Goal: Browse casually

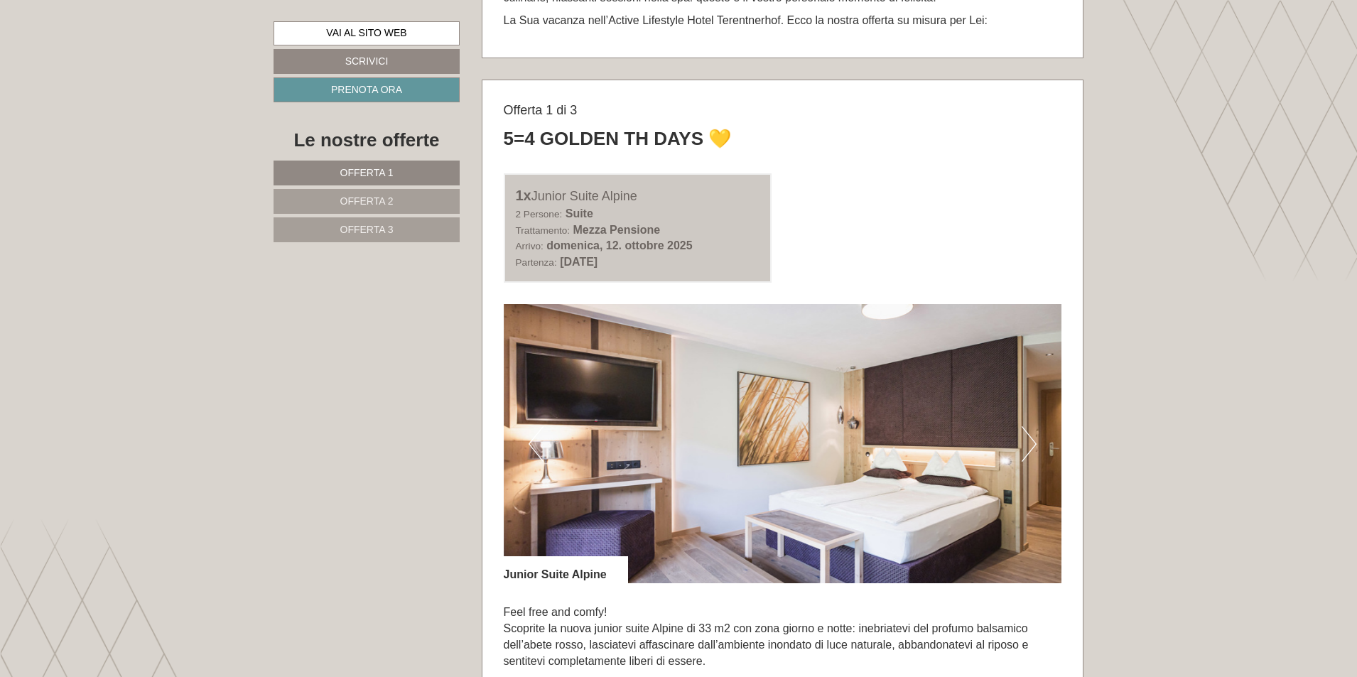
scroll to position [853, 0]
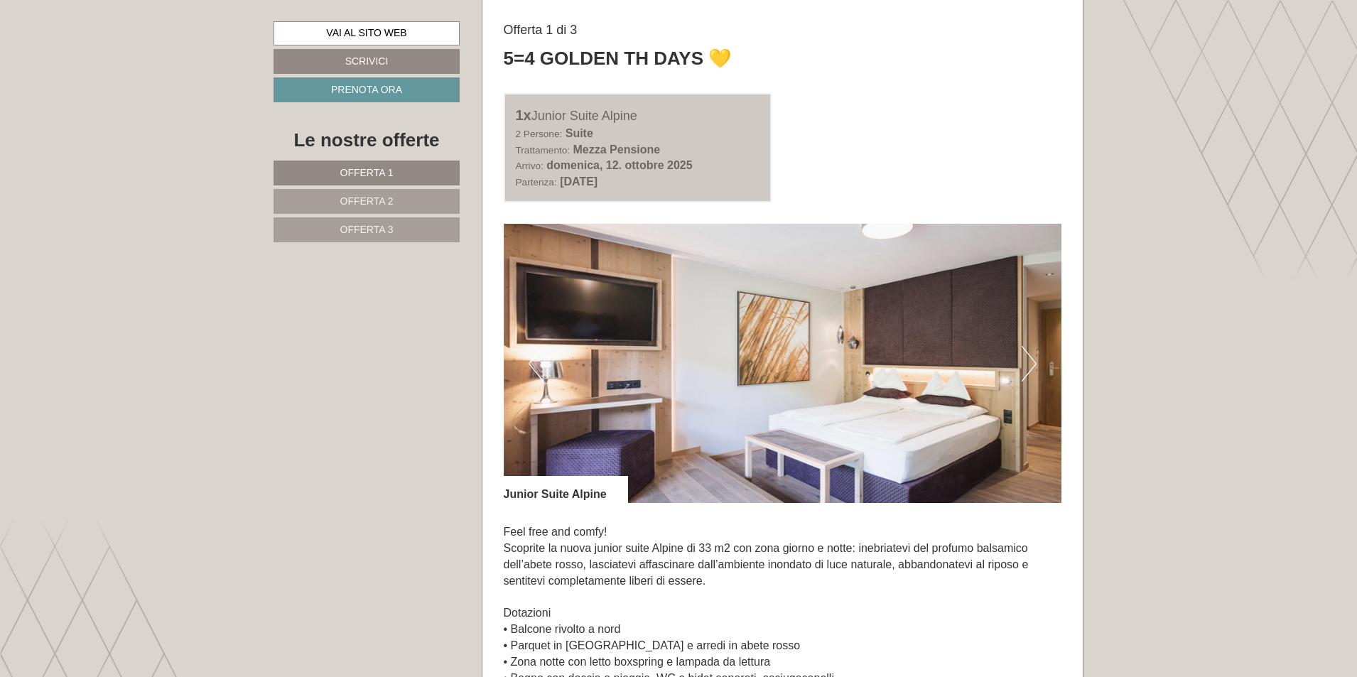
click at [1033, 361] on button "Next" at bounding box center [1029, 364] width 15 height 36
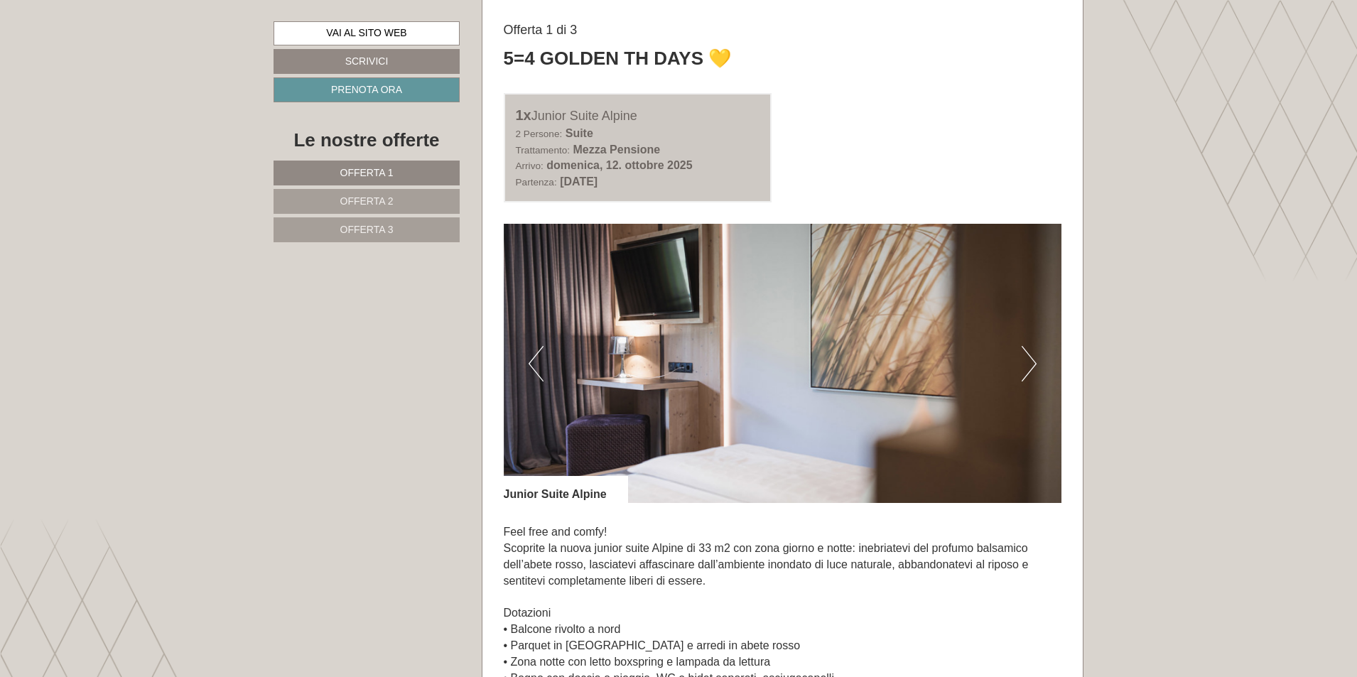
click at [1033, 361] on button "Next" at bounding box center [1029, 364] width 15 height 36
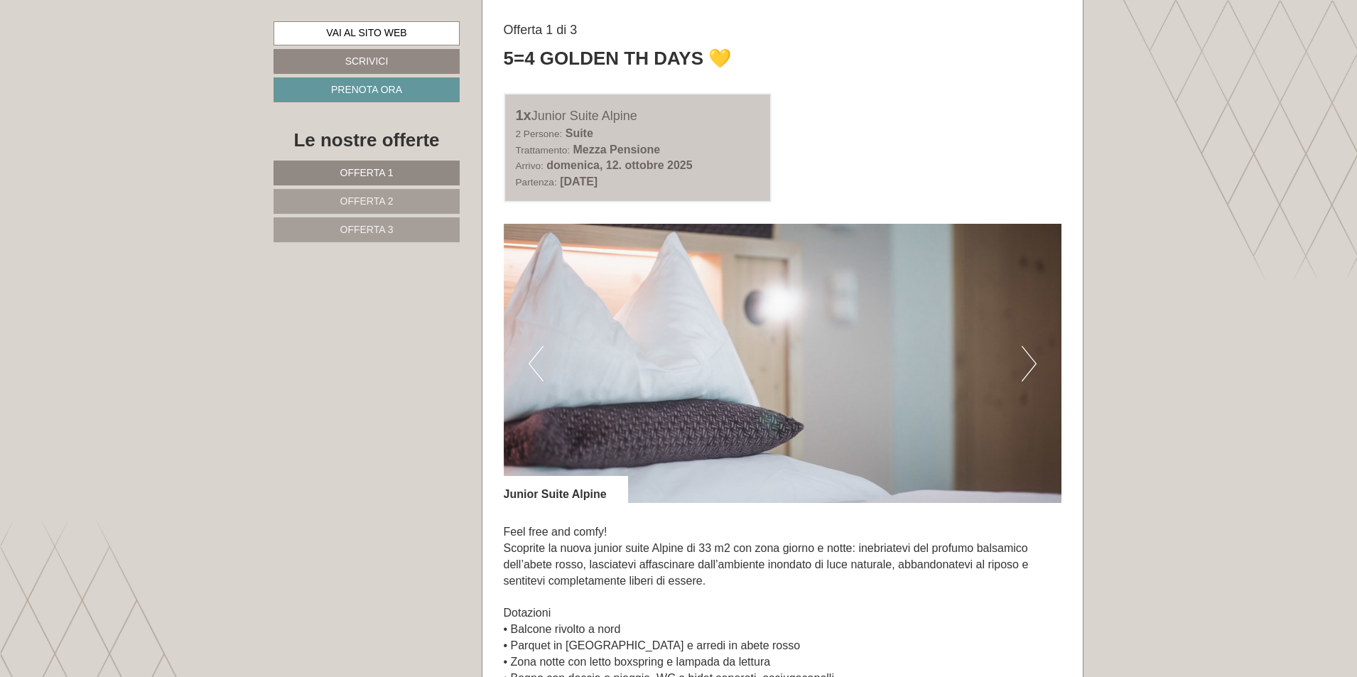
click at [1033, 361] on button "Next" at bounding box center [1029, 364] width 15 height 36
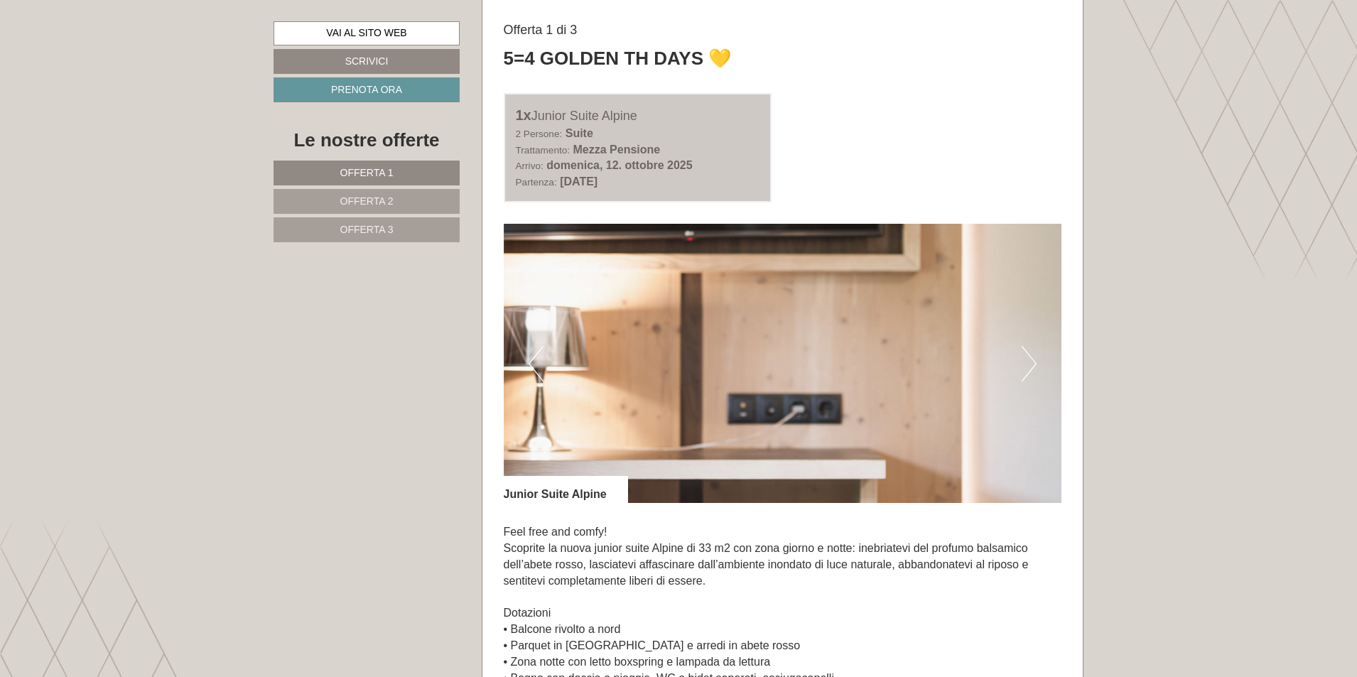
click at [1033, 361] on button "Next" at bounding box center [1029, 364] width 15 height 36
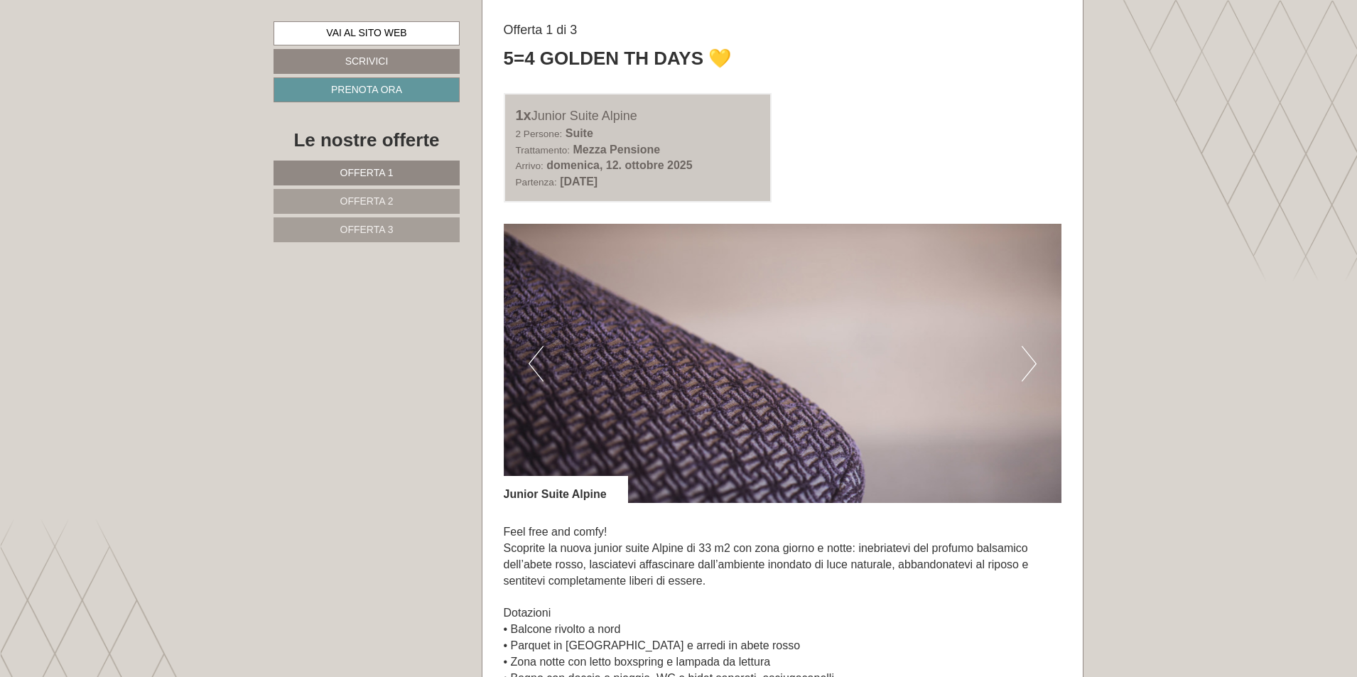
click at [1033, 361] on button "Next" at bounding box center [1029, 364] width 15 height 36
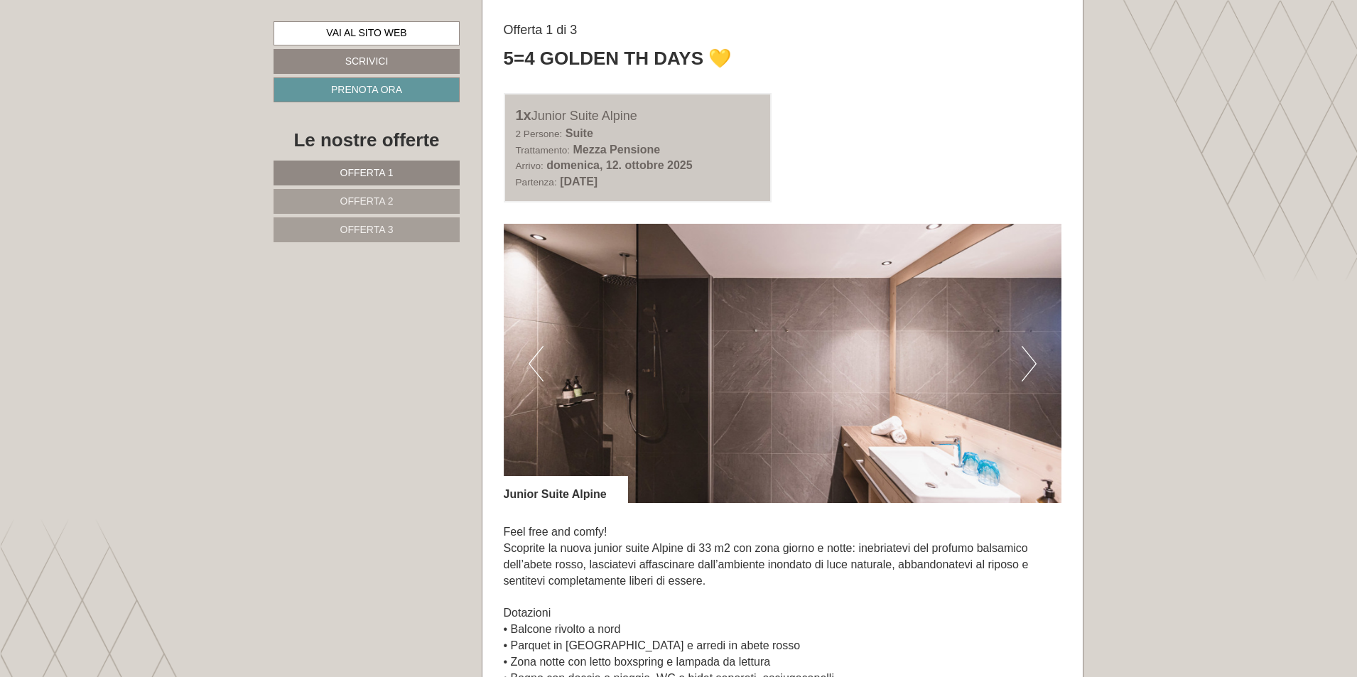
click at [1033, 361] on button "Next" at bounding box center [1029, 364] width 15 height 36
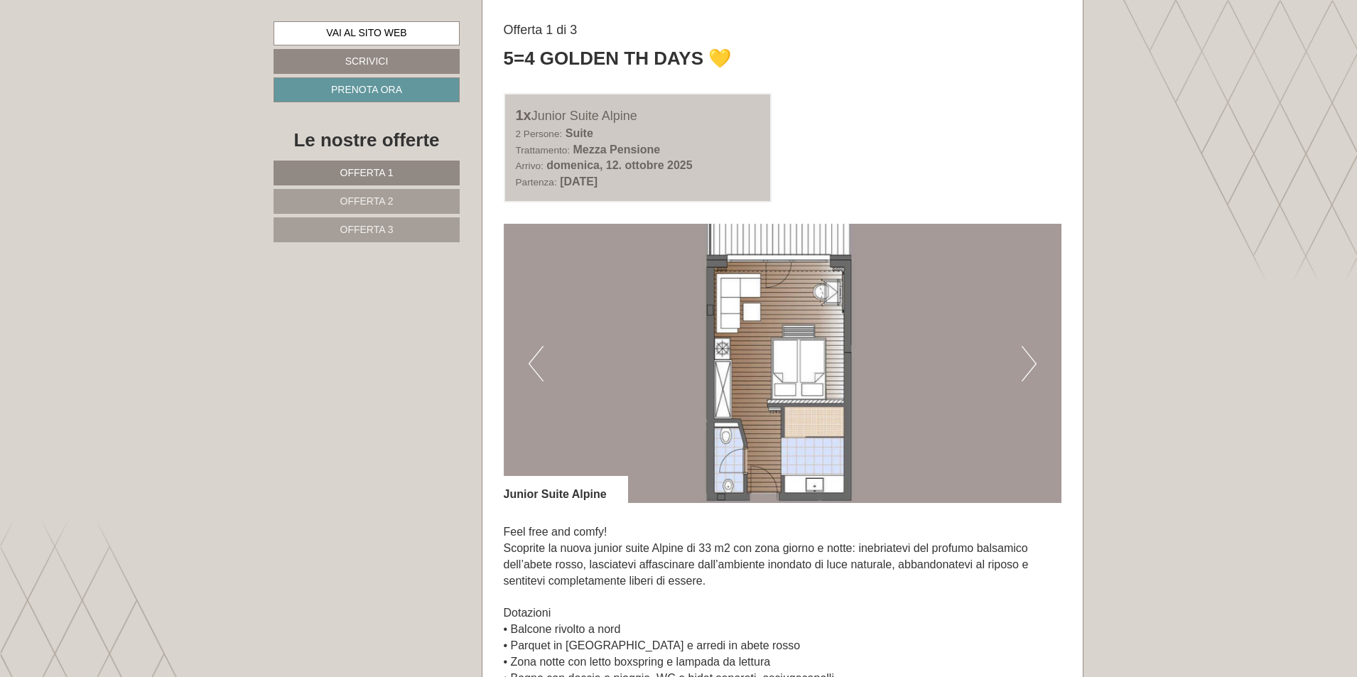
click at [1033, 361] on button "Next" at bounding box center [1029, 364] width 15 height 36
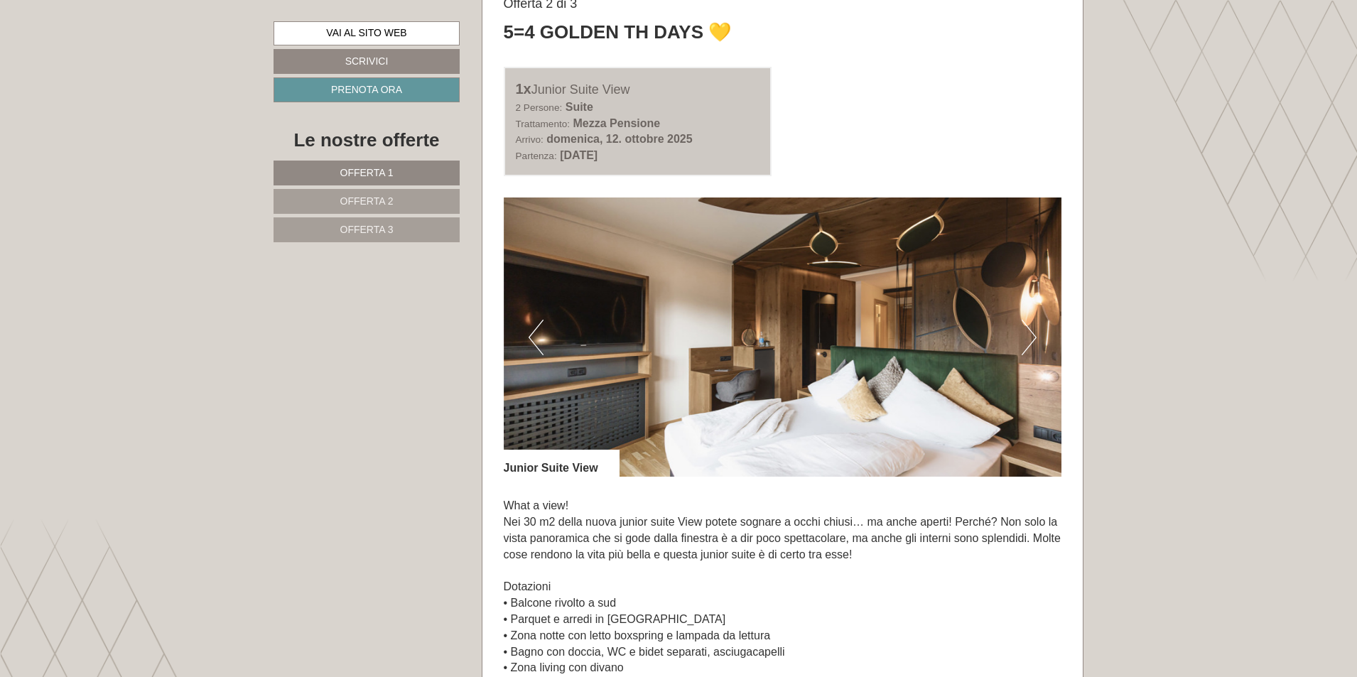
scroll to position [1918, 0]
click at [1032, 332] on button "Next" at bounding box center [1029, 337] width 15 height 36
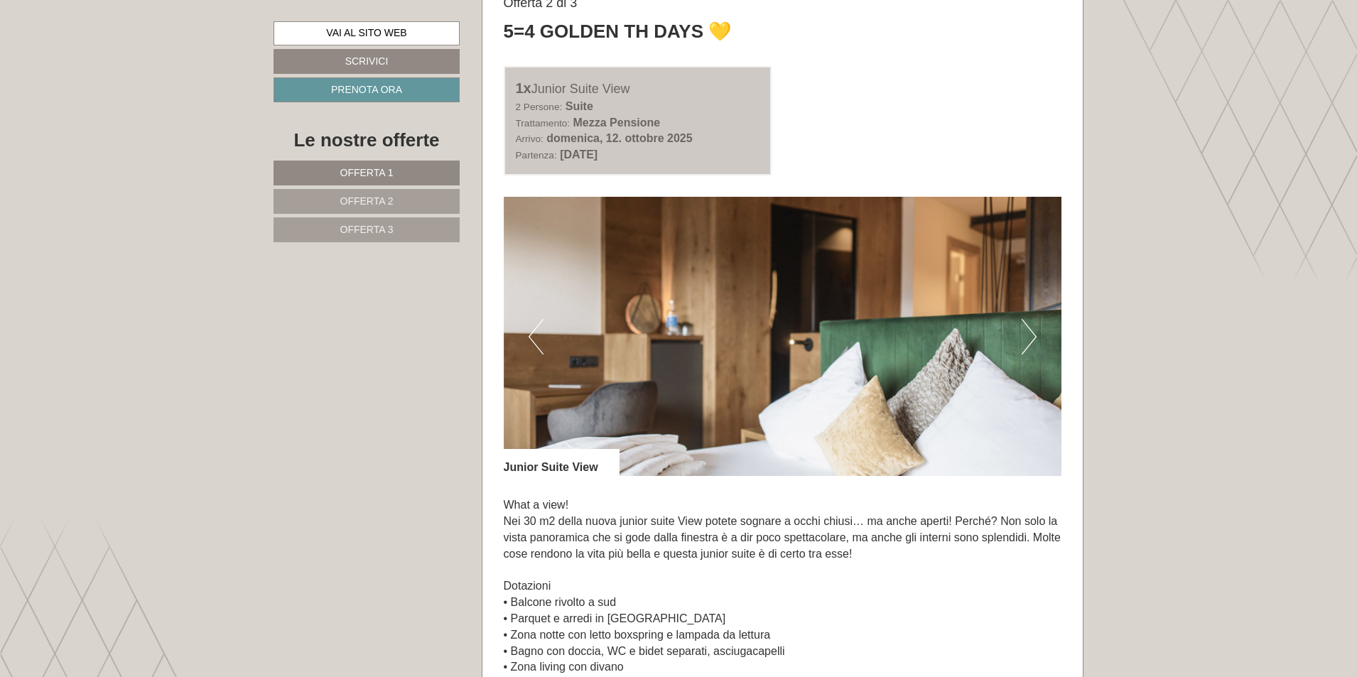
click at [1032, 332] on button "Next" at bounding box center [1029, 337] width 15 height 36
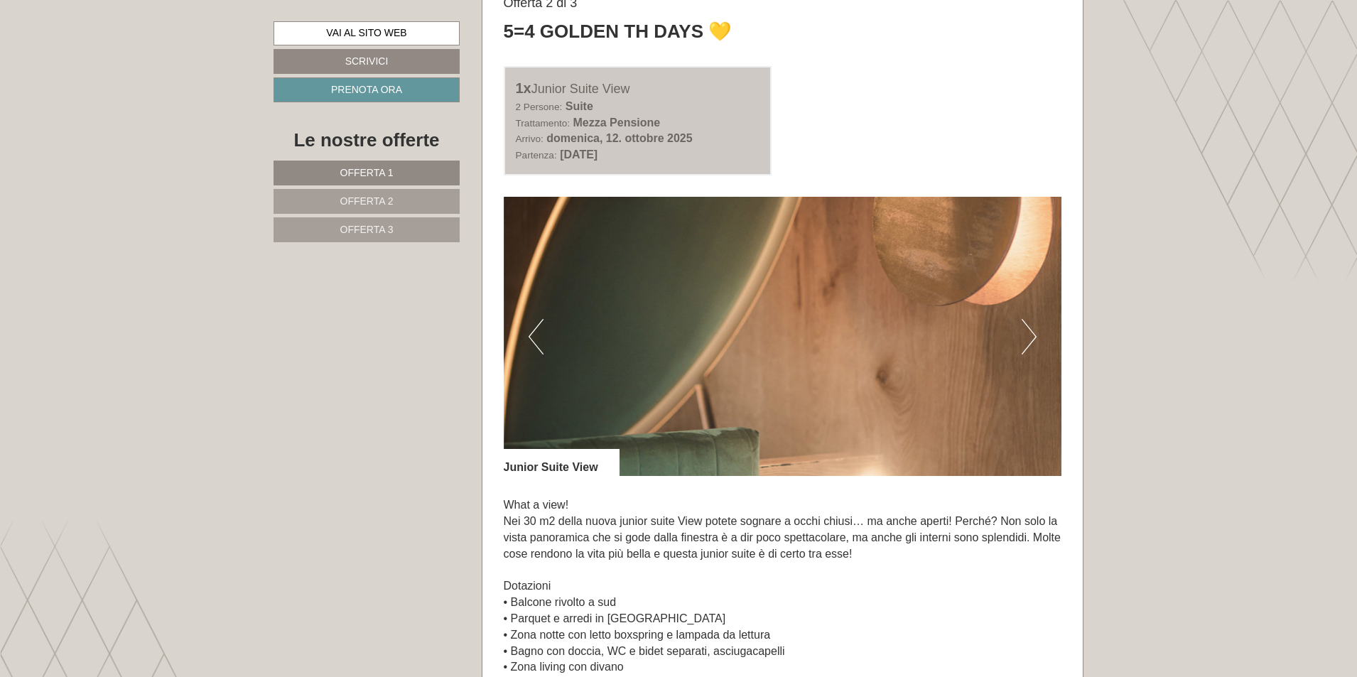
click at [1032, 332] on button "Next" at bounding box center [1029, 337] width 15 height 36
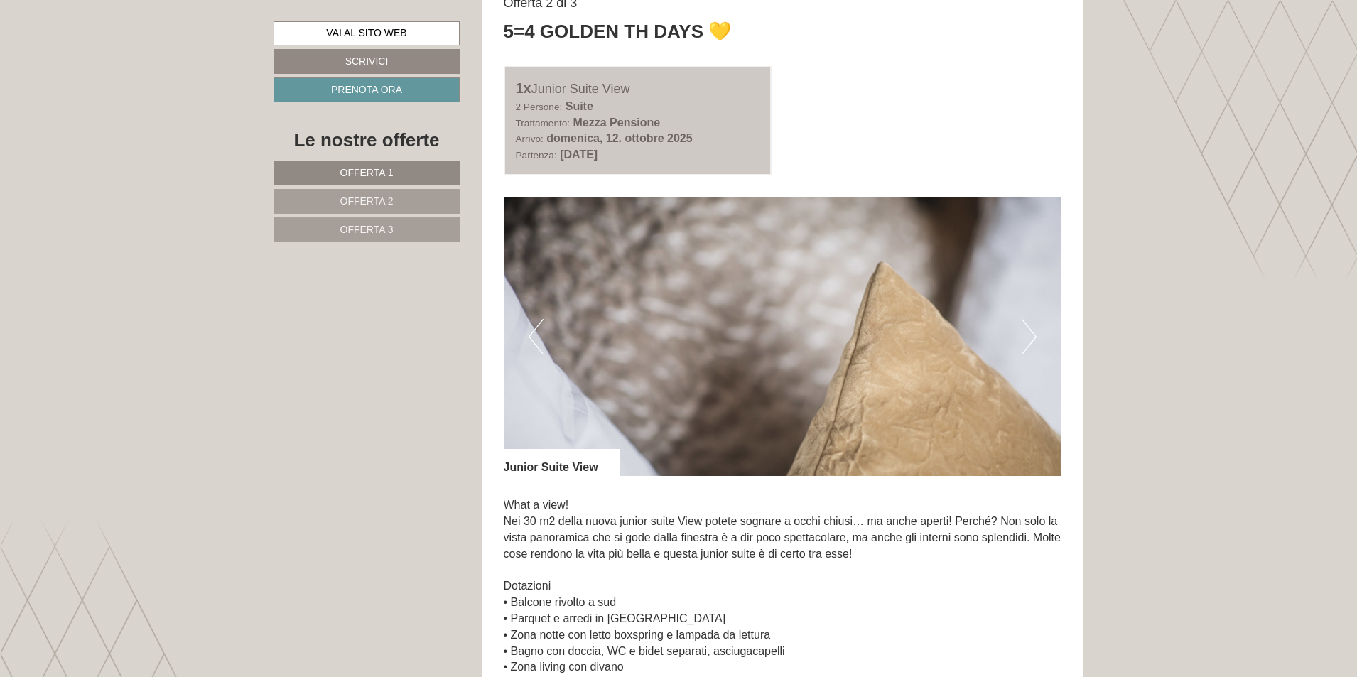
click at [1032, 332] on button "Next" at bounding box center [1029, 337] width 15 height 36
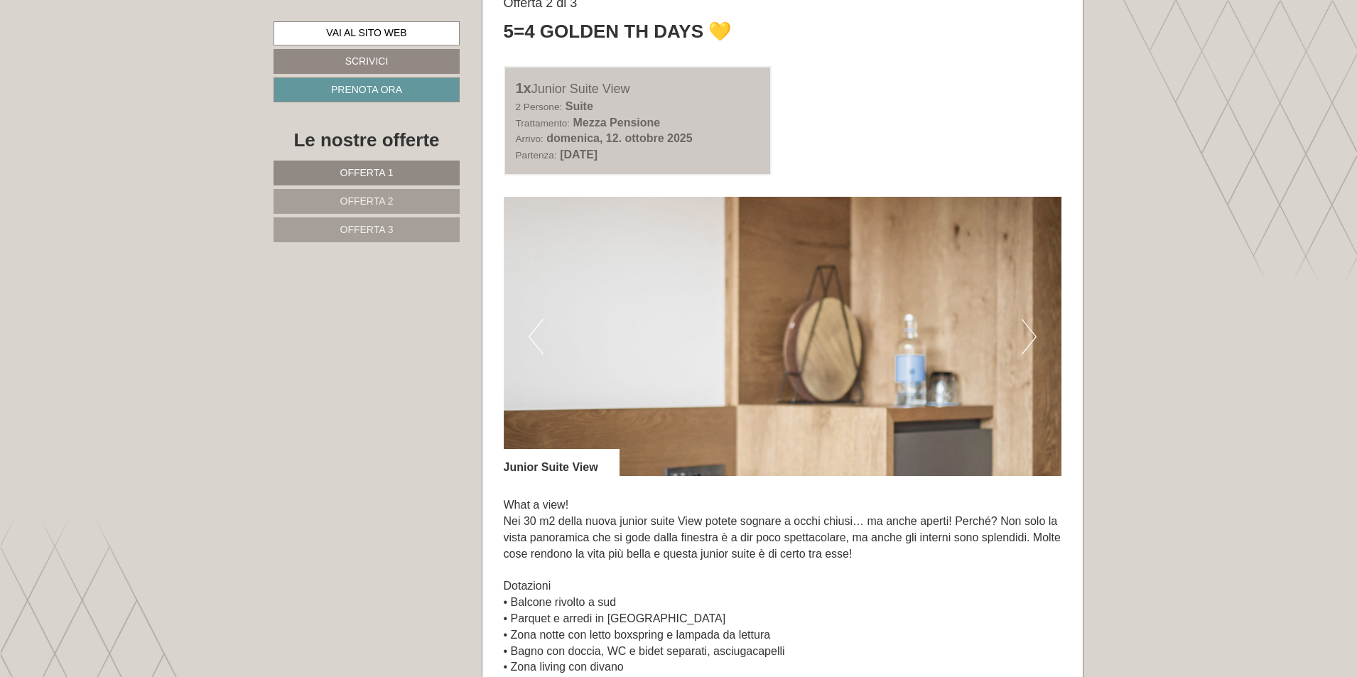
click at [1032, 332] on button "Next" at bounding box center [1029, 337] width 15 height 36
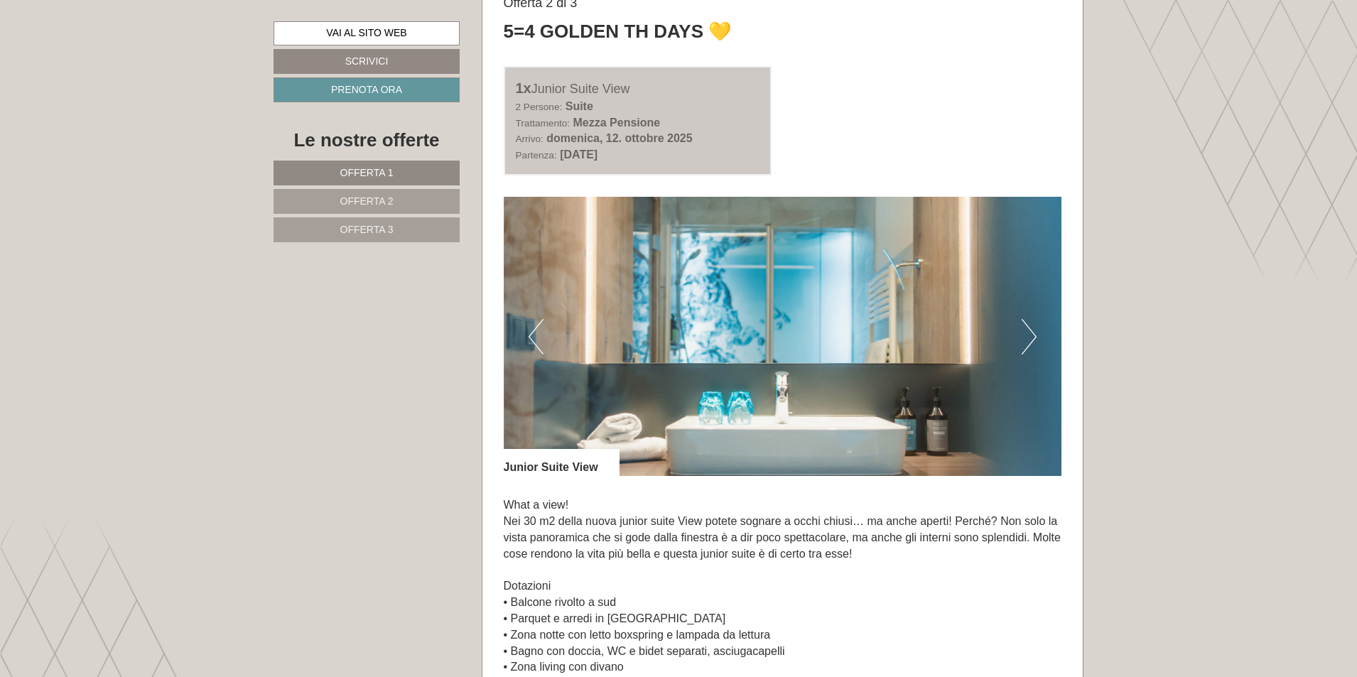
click at [1032, 332] on button "Next" at bounding box center [1029, 337] width 15 height 36
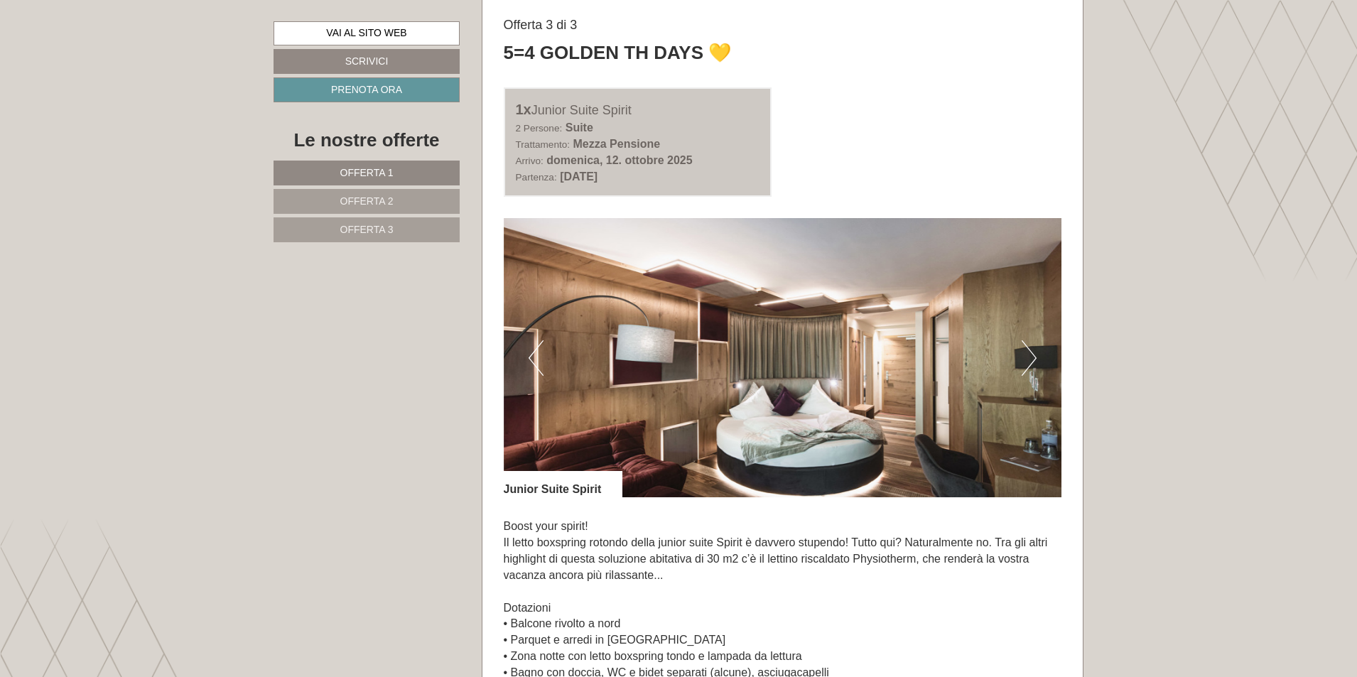
scroll to position [3055, 0]
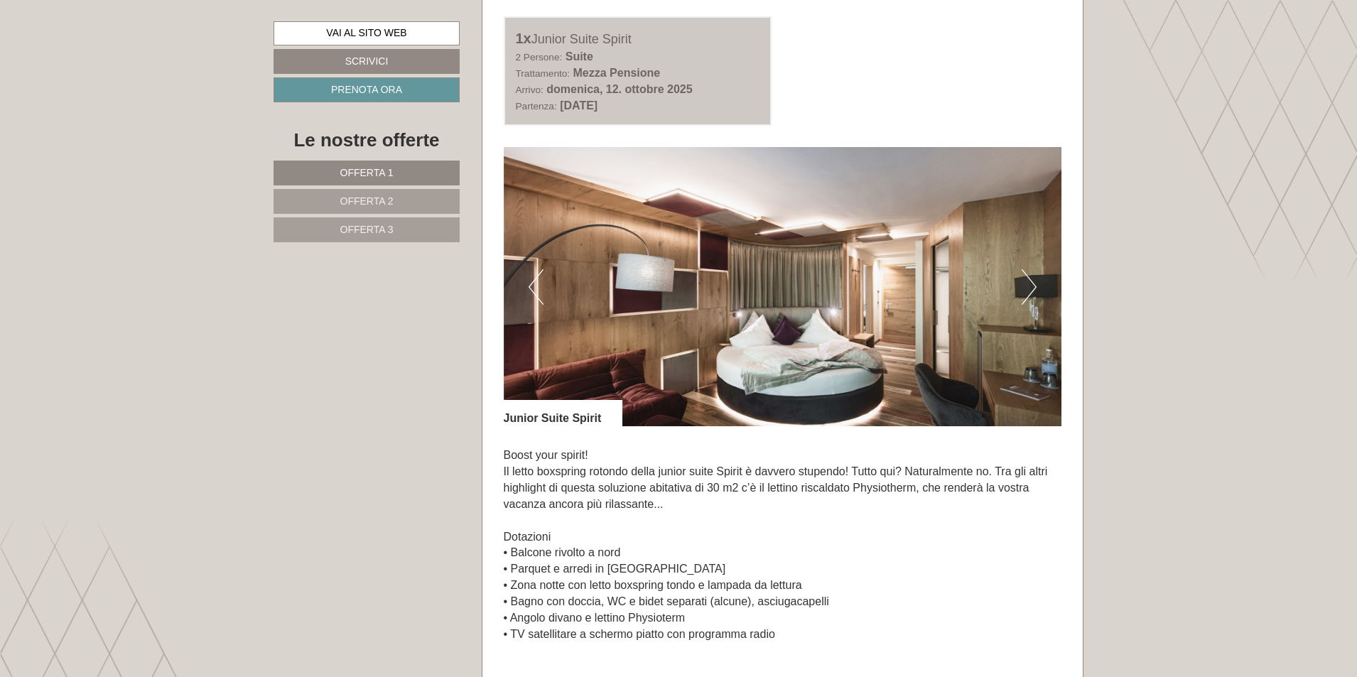
click at [1032, 281] on button "Next" at bounding box center [1029, 287] width 15 height 36
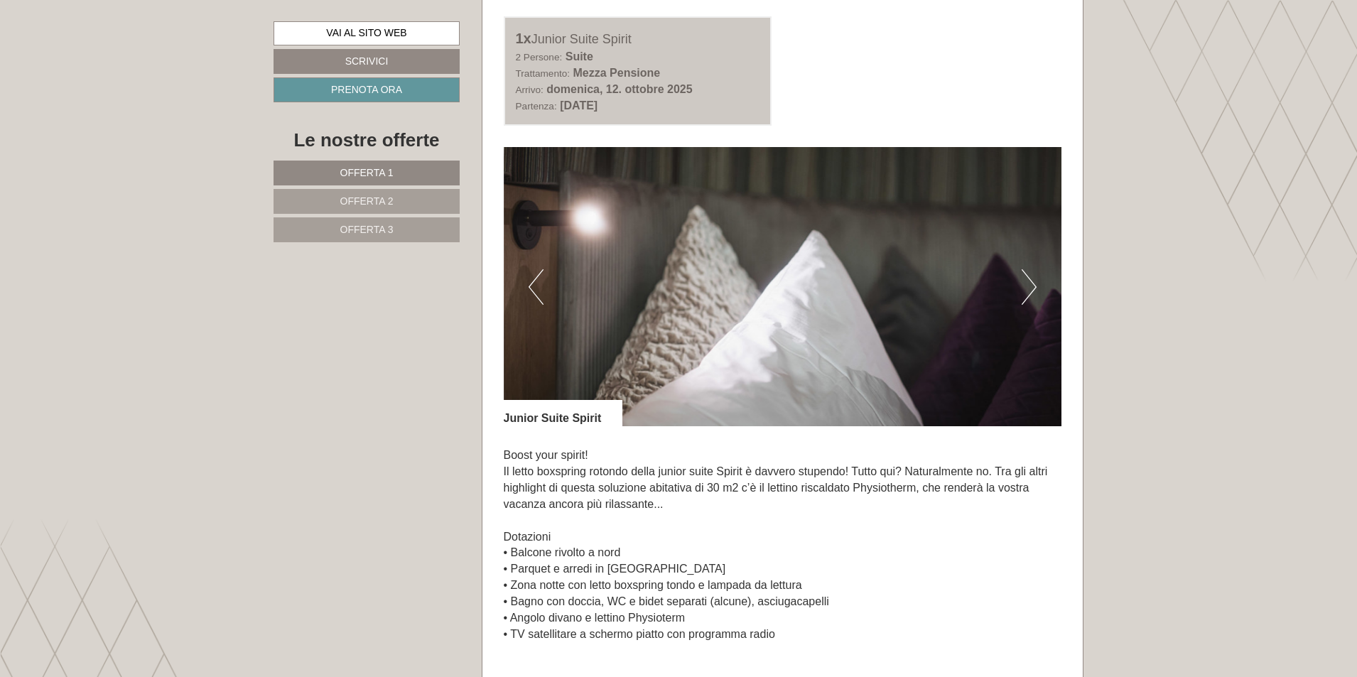
click at [1032, 281] on button "Next" at bounding box center [1029, 287] width 15 height 36
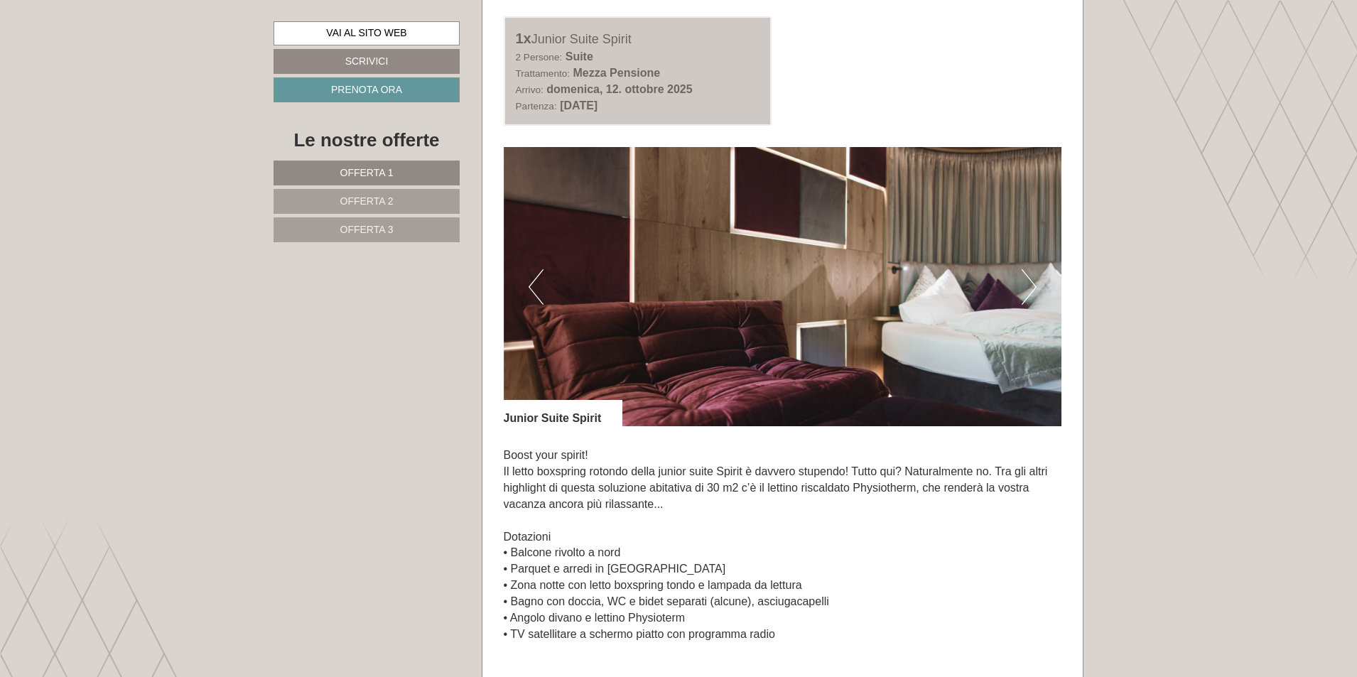
click at [1032, 281] on button "Next" at bounding box center [1029, 287] width 15 height 36
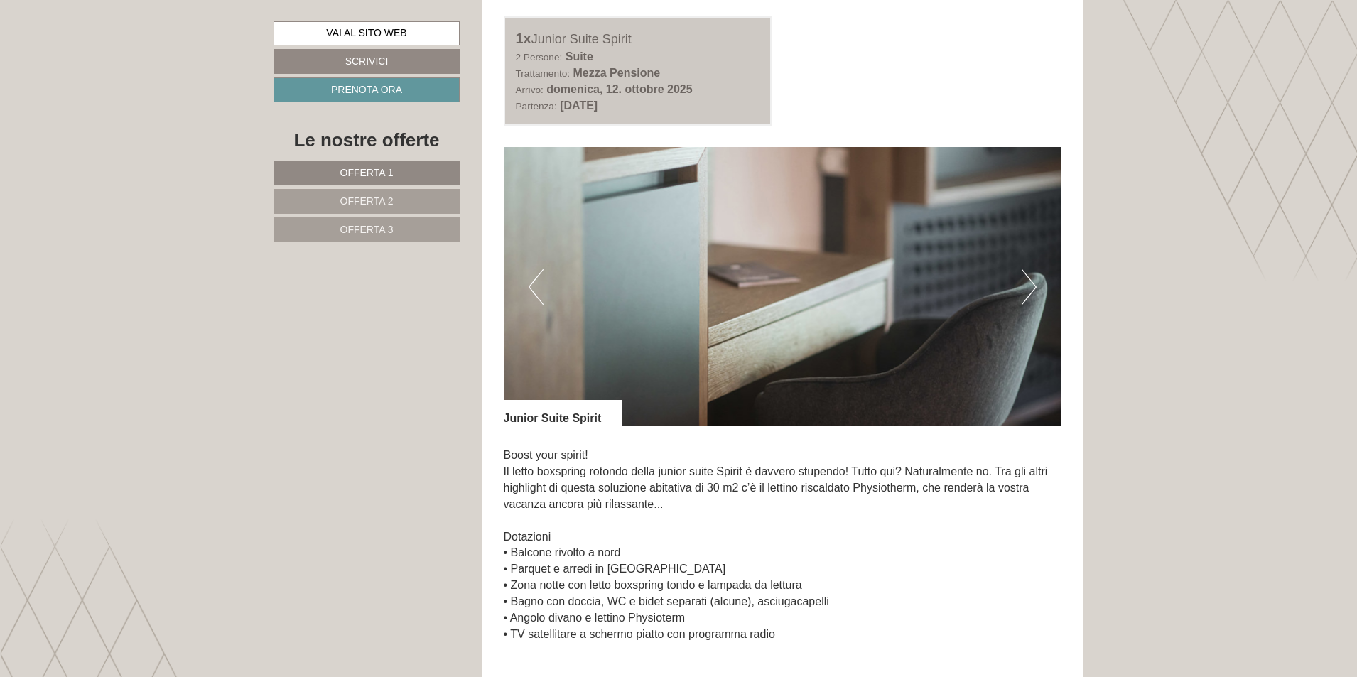
click at [1032, 281] on button "Next" at bounding box center [1029, 287] width 15 height 36
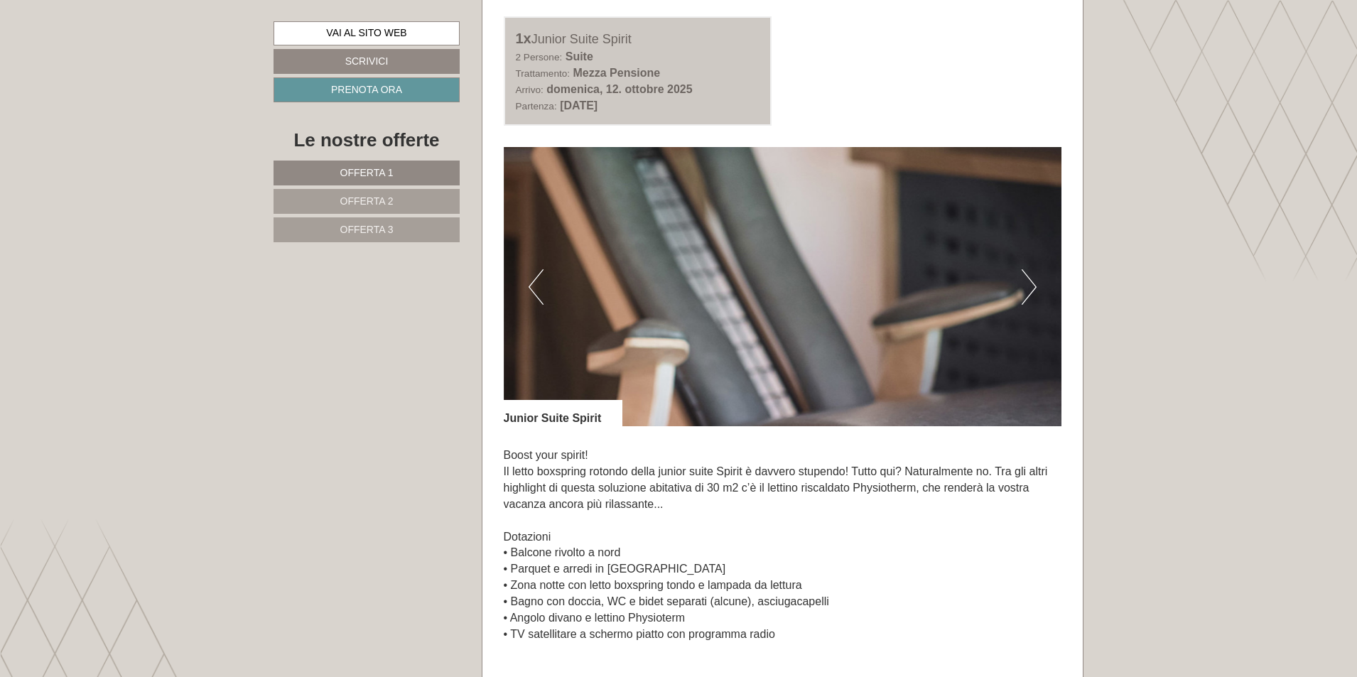
click at [1032, 281] on button "Next" at bounding box center [1029, 287] width 15 height 36
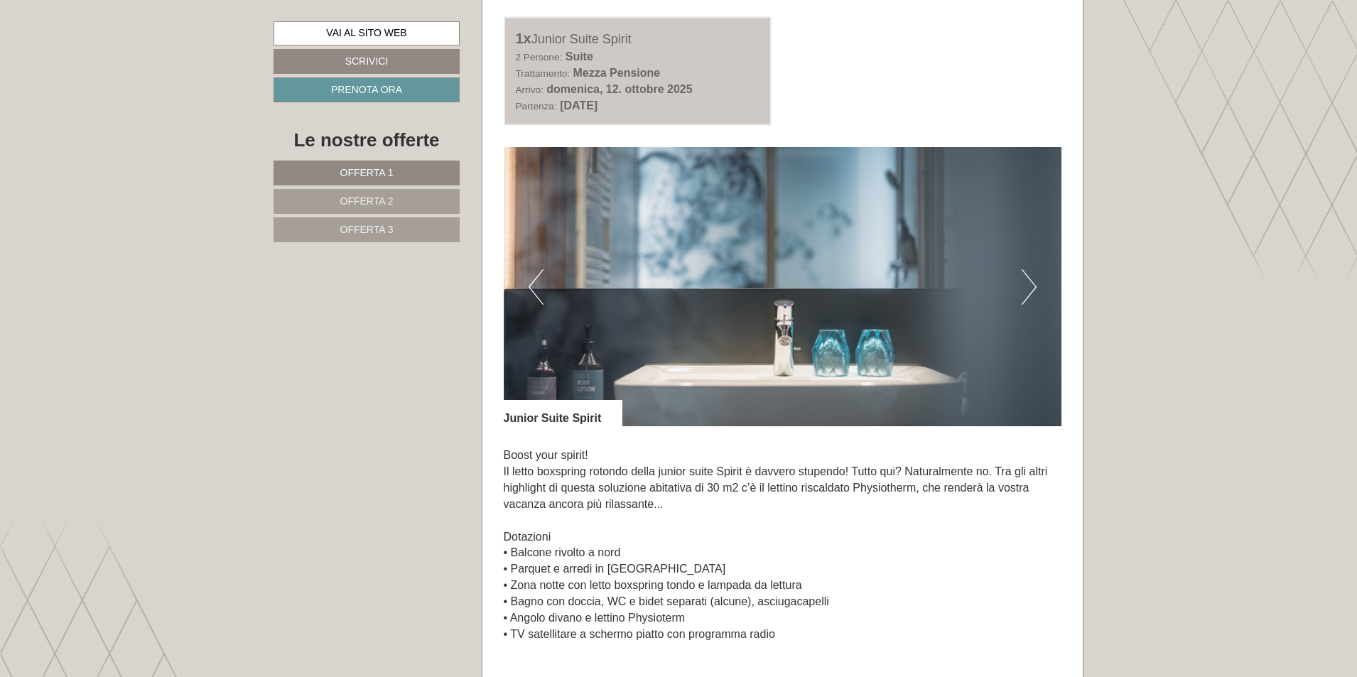
click at [1032, 281] on button "Next" at bounding box center [1029, 287] width 15 height 36
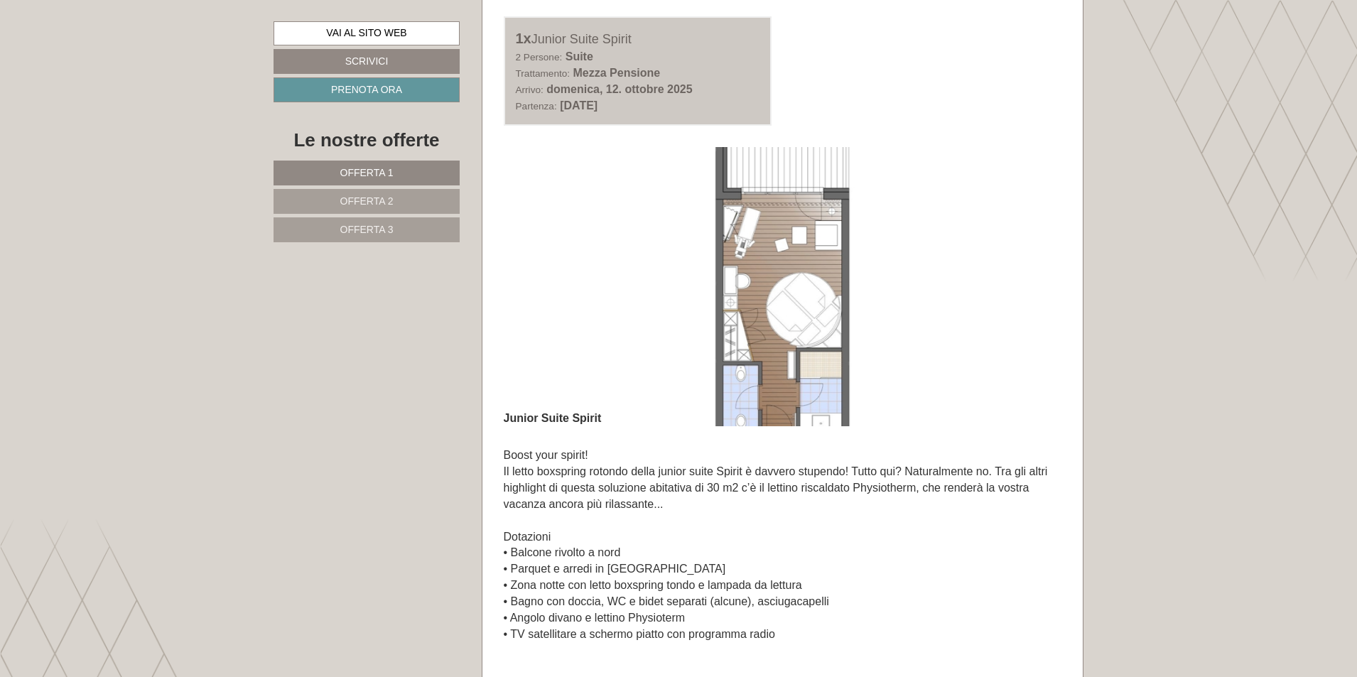
click at [1032, 289] on button "Next" at bounding box center [1029, 287] width 15 height 36
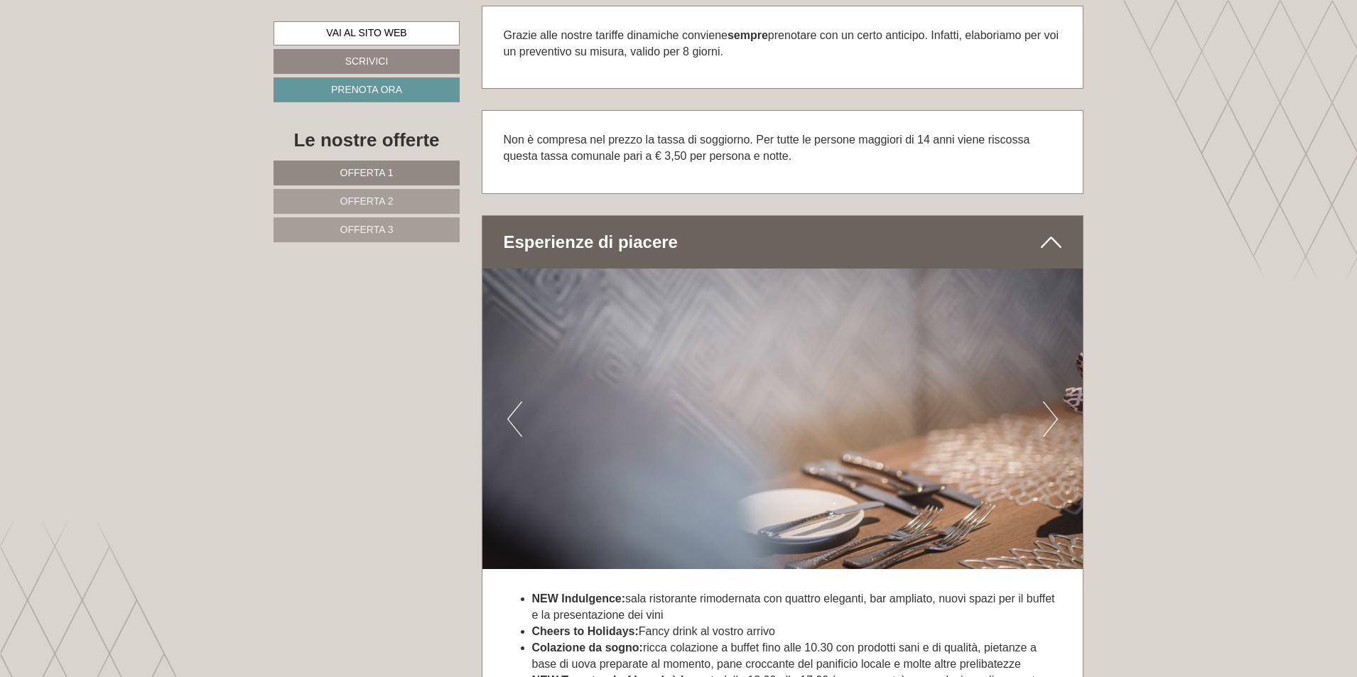
scroll to position [4689, 0]
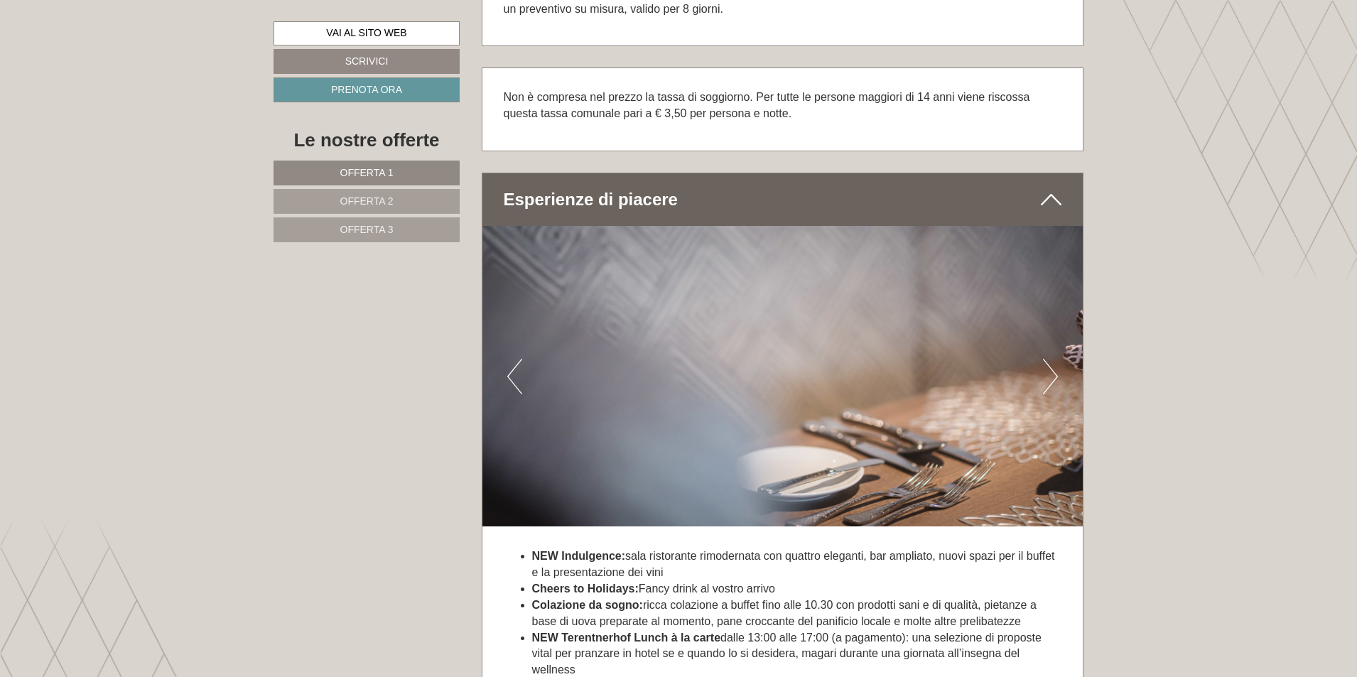
click at [1054, 359] on button "Next" at bounding box center [1050, 377] width 15 height 36
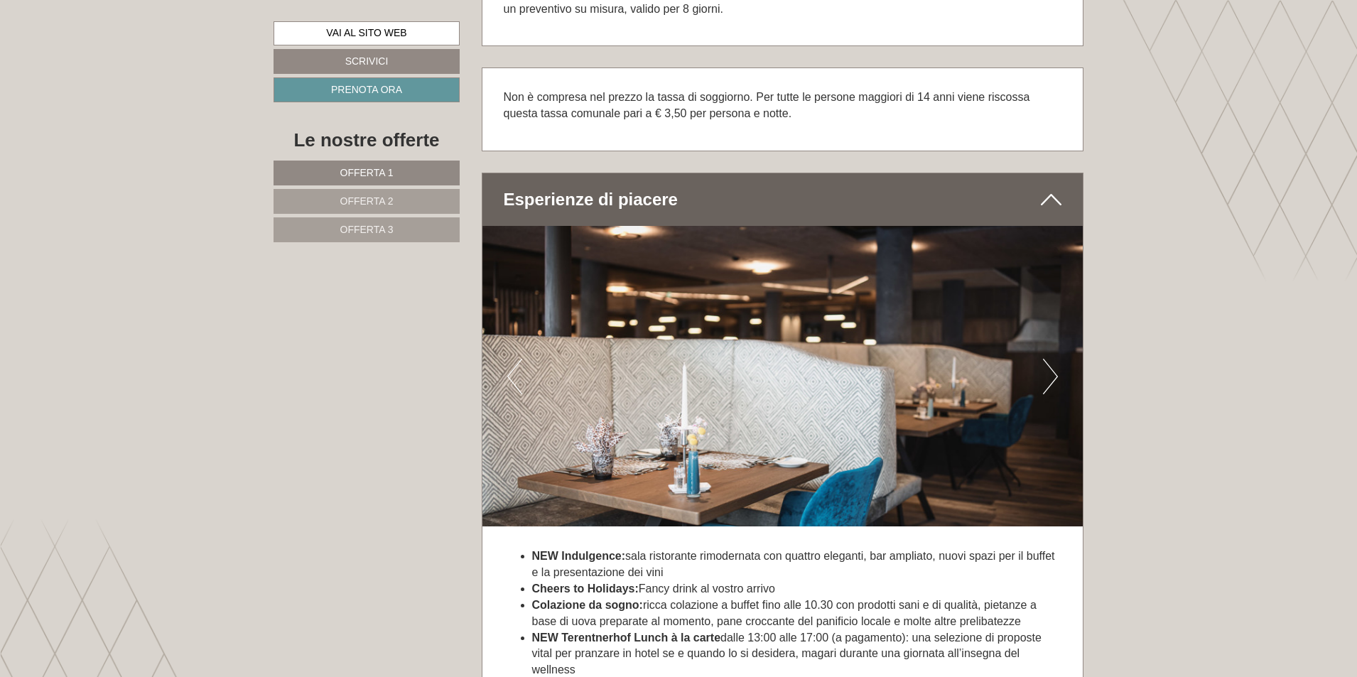
click at [1054, 359] on button "Next" at bounding box center [1050, 377] width 15 height 36
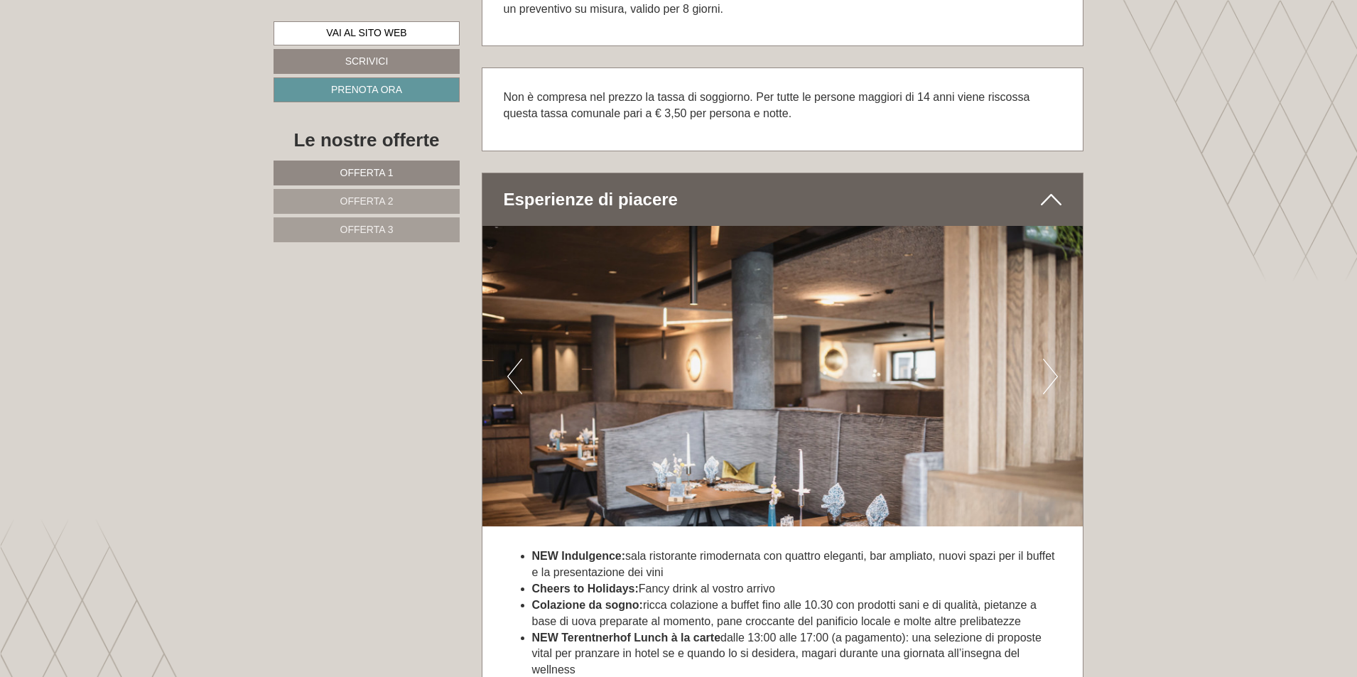
click at [1054, 359] on button "Next" at bounding box center [1050, 377] width 15 height 36
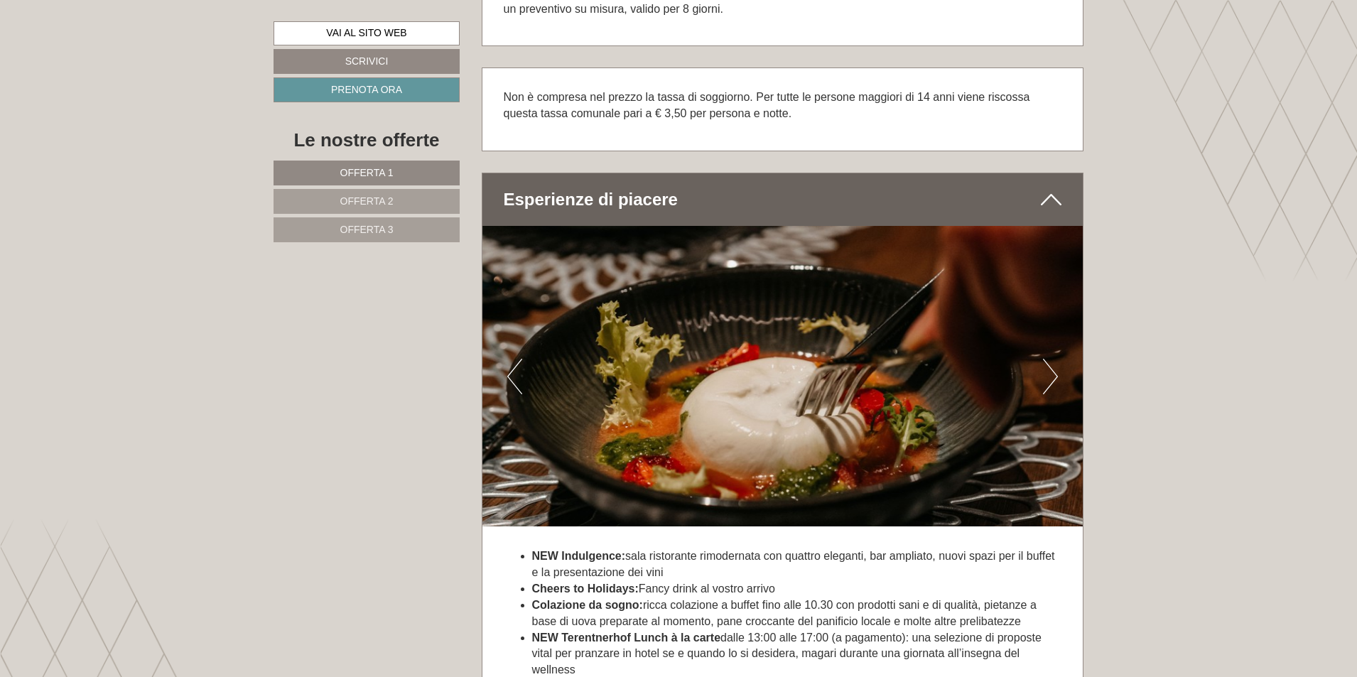
click at [1054, 359] on button "Next" at bounding box center [1050, 377] width 15 height 36
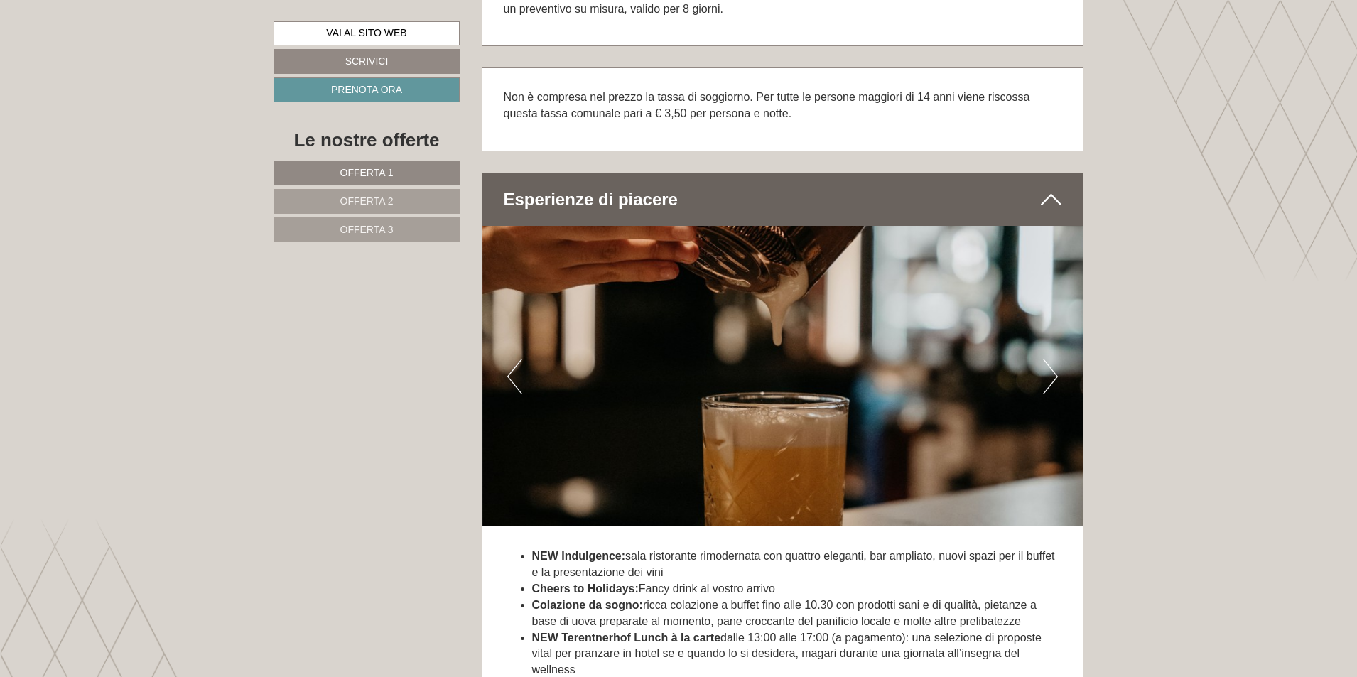
click at [1054, 359] on button "Next" at bounding box center [1050, 377] width 15 height 36
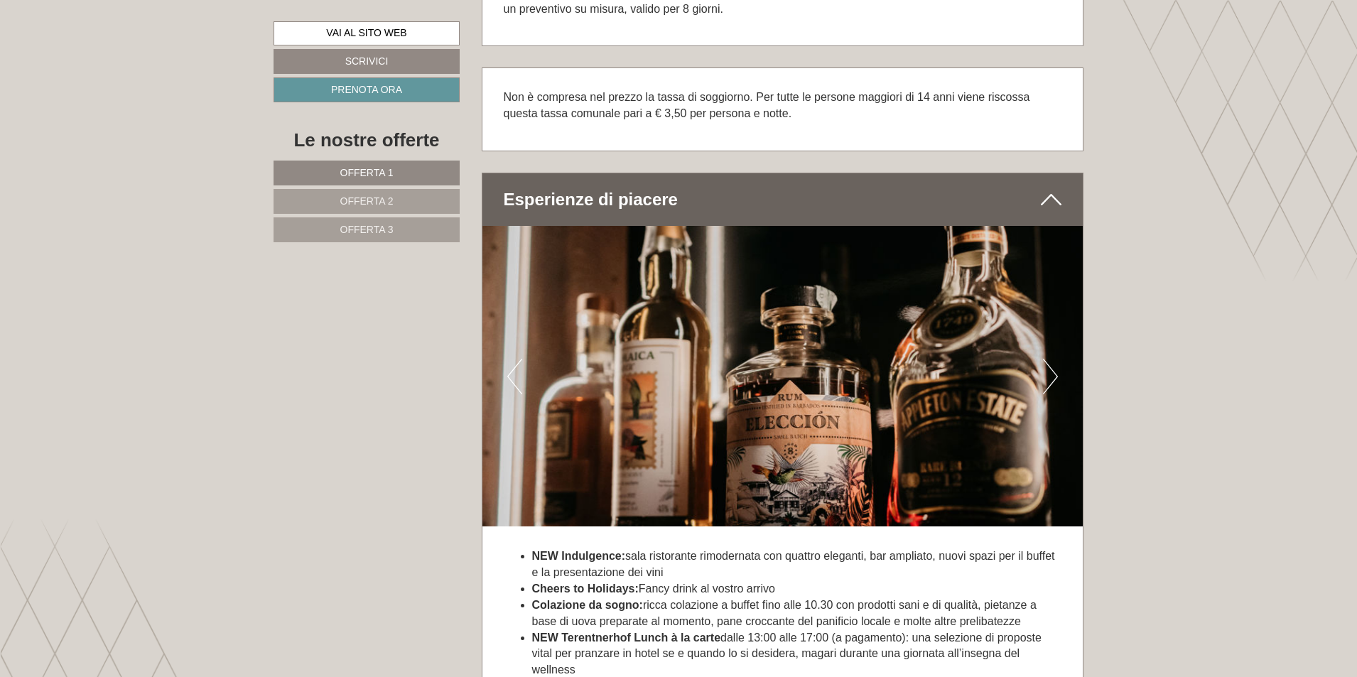
click at [1054, 359] on button "Next" at bounding box center [1050, 377] width 15 height 36
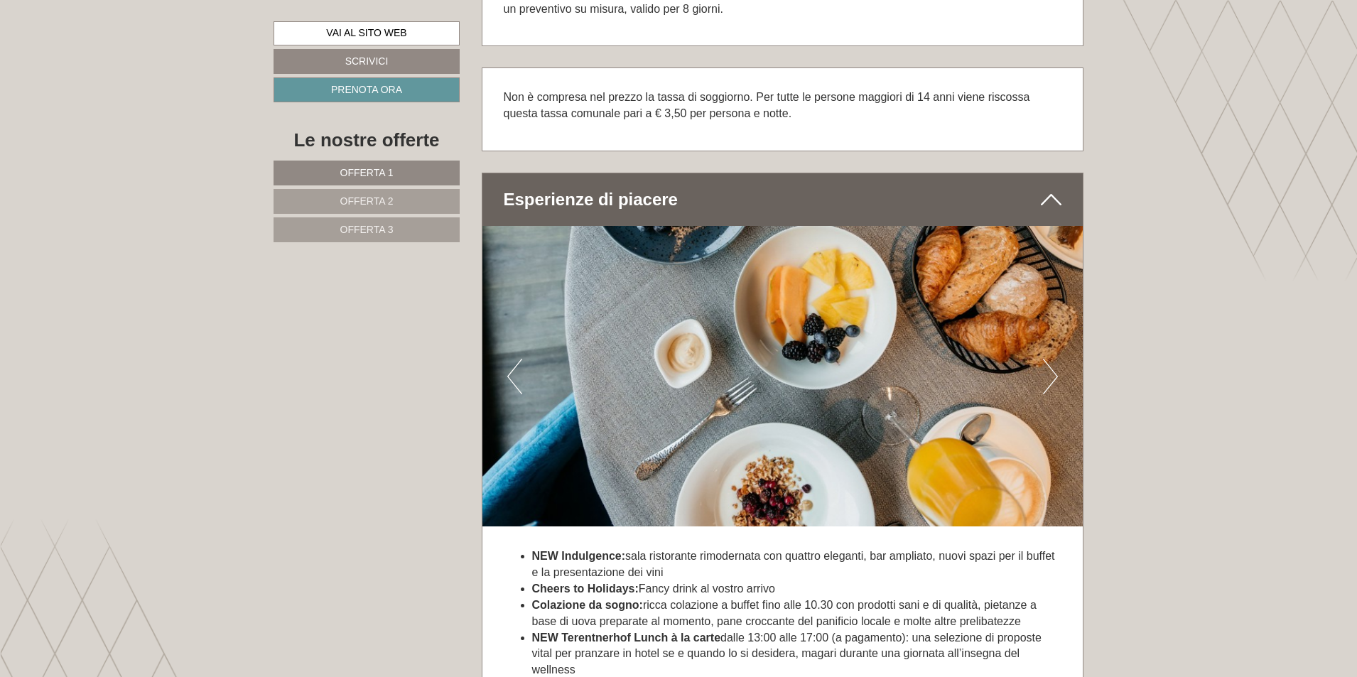
click at [1054, 359] on button "Next" at bounding box center [1050, 377] width 15 height 36
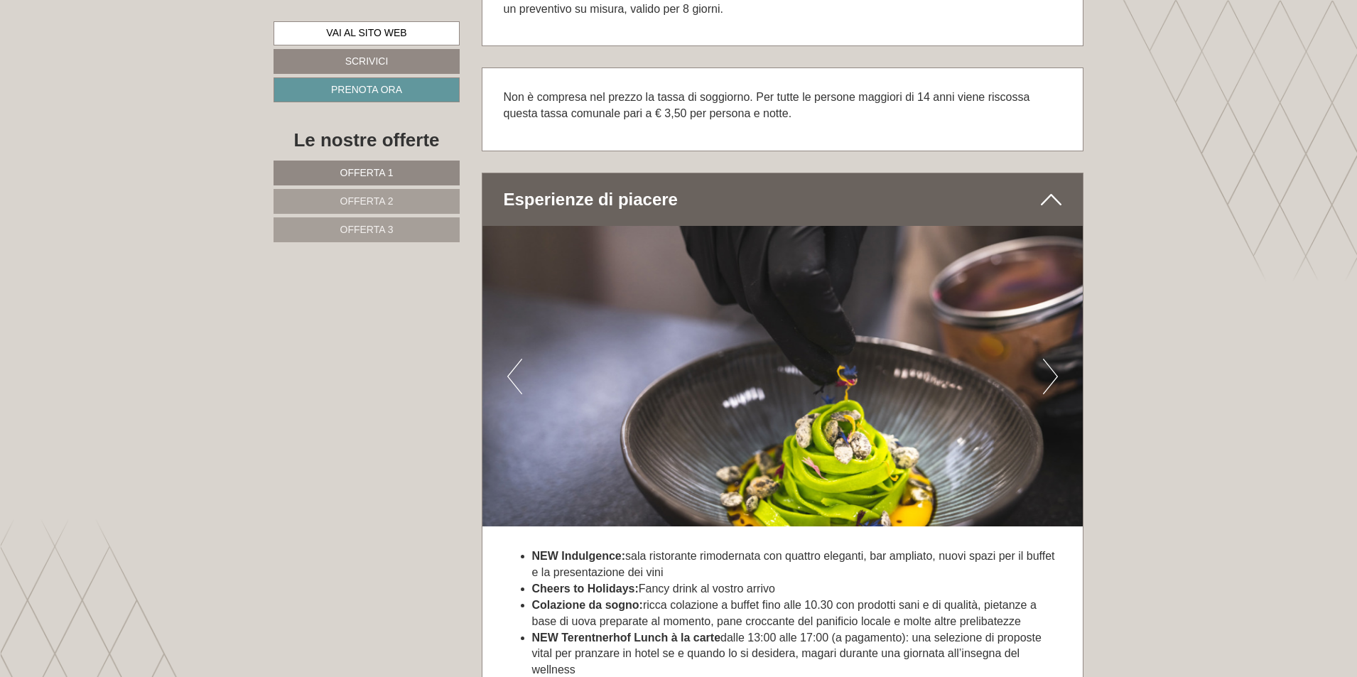
click at [1054, 359] on button "Next" at bounding box center [1050, 377] width 15 height 36
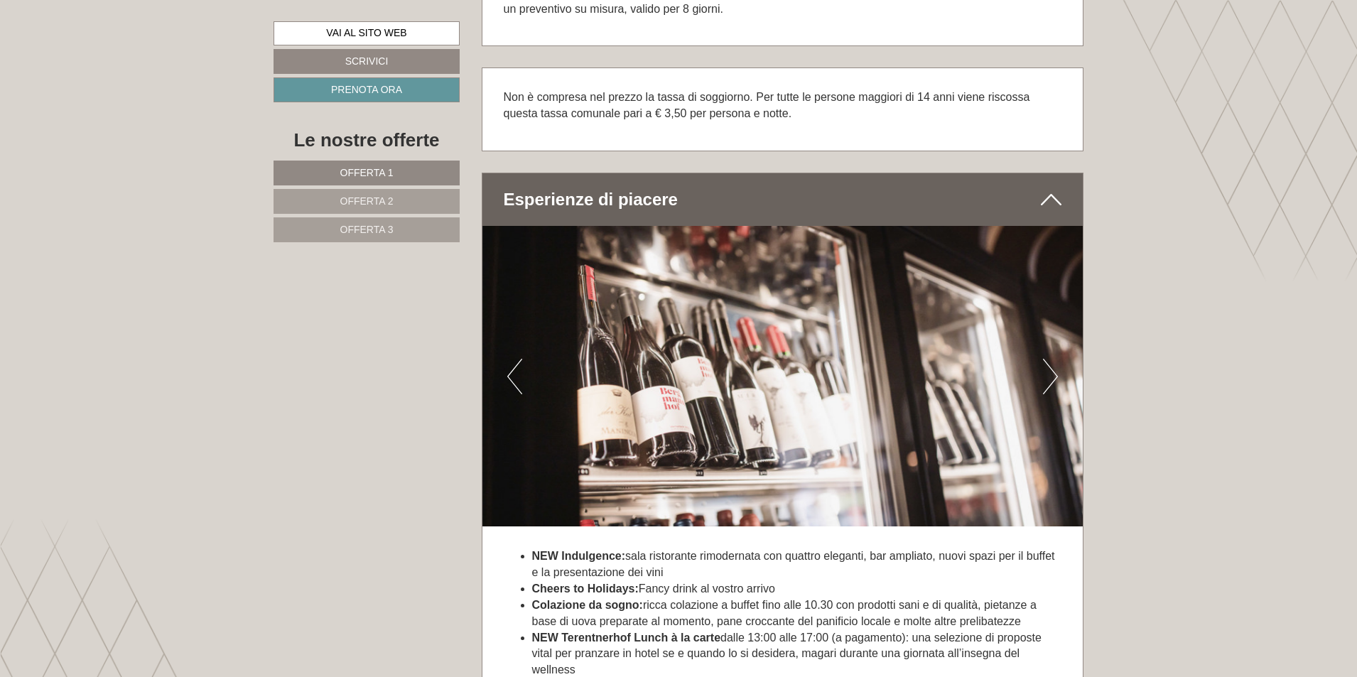
click at [1054, 359] on button "Next" at bounding box center [1050, 377] width 15 height 36
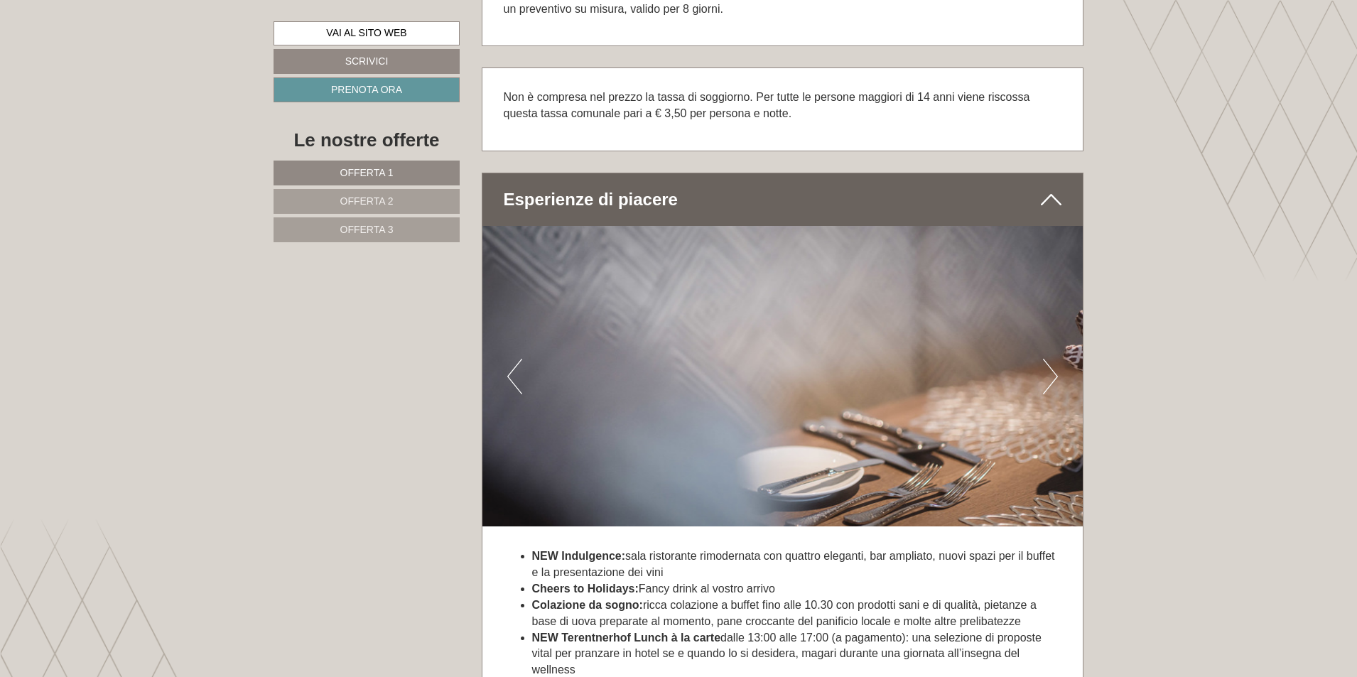
click at [1054, 359] on button "Next" at bounding box center [1050, 377] width 15 height 36
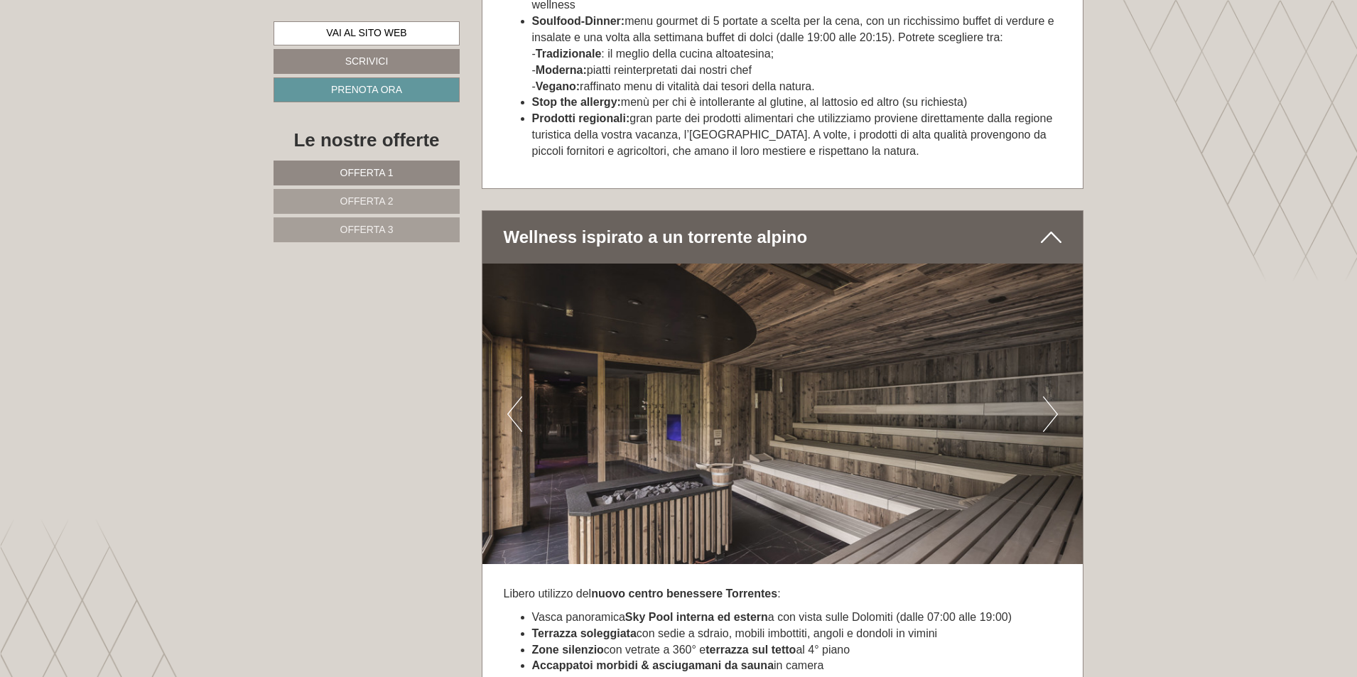
scroll to position [5399, 0]
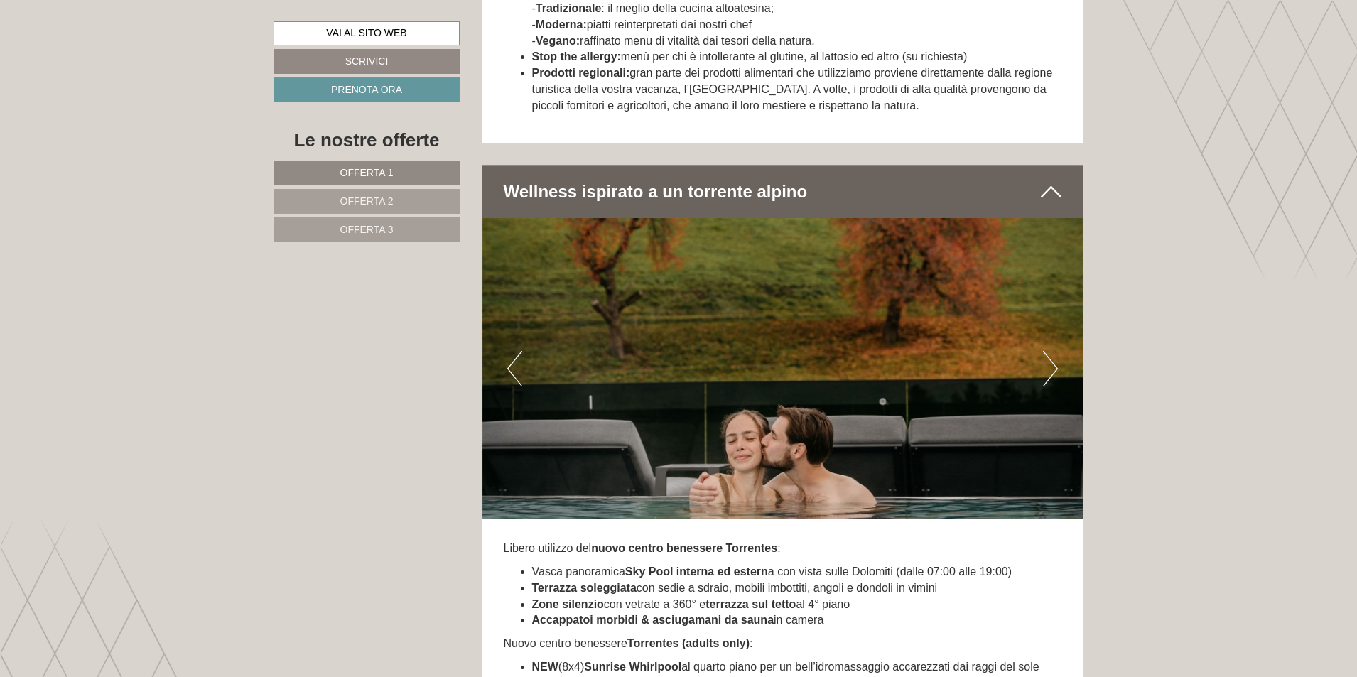
click at [1051, 351] on button "Next" at bounding box center [1050, 369] width 15 height 36
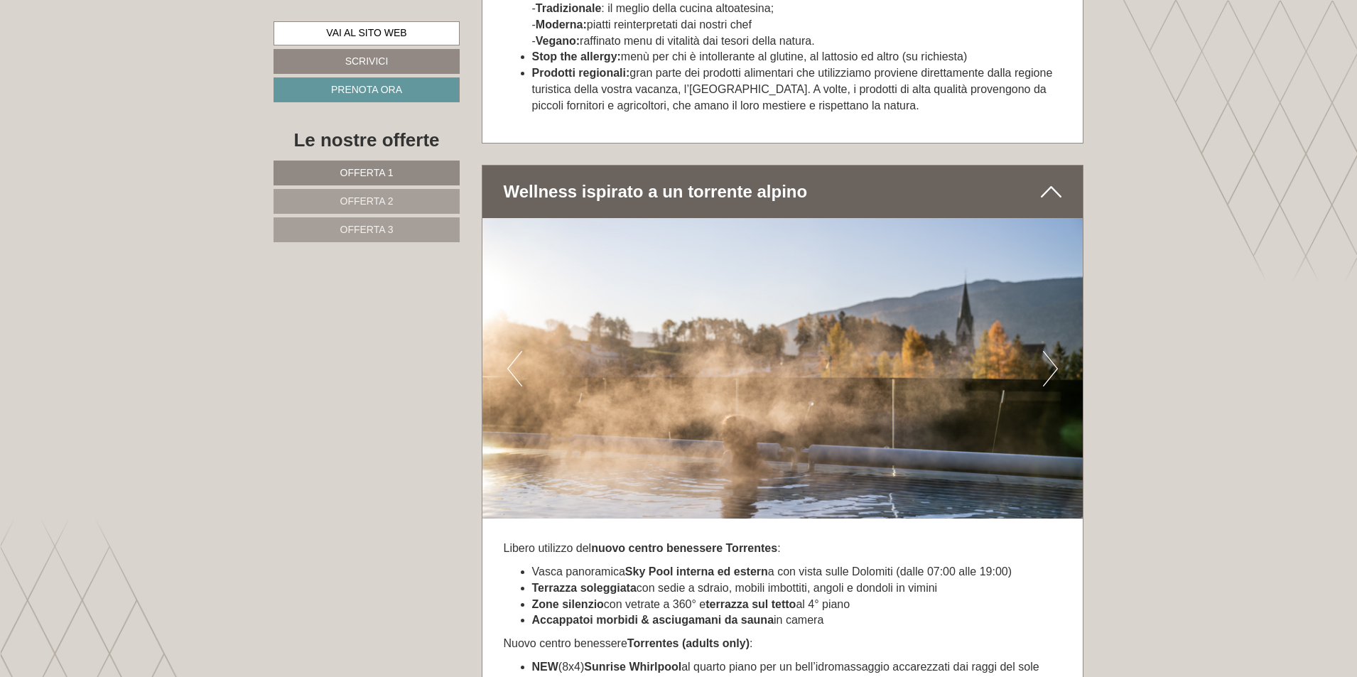
click at [1051, 351] on button "Next" at bounding box center [1050, 369] width 15 height 36
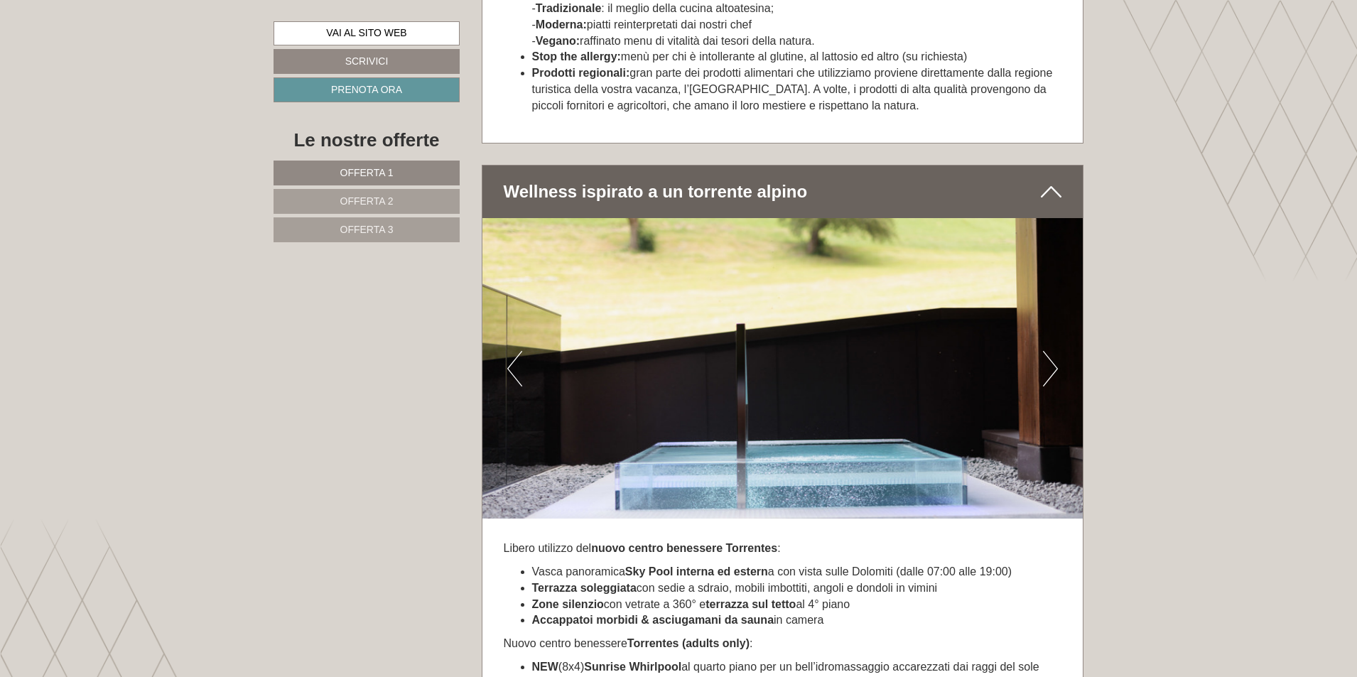
click at [1051, 351] on button "Next" at bounding box center [1050, 369] width 15 height 36
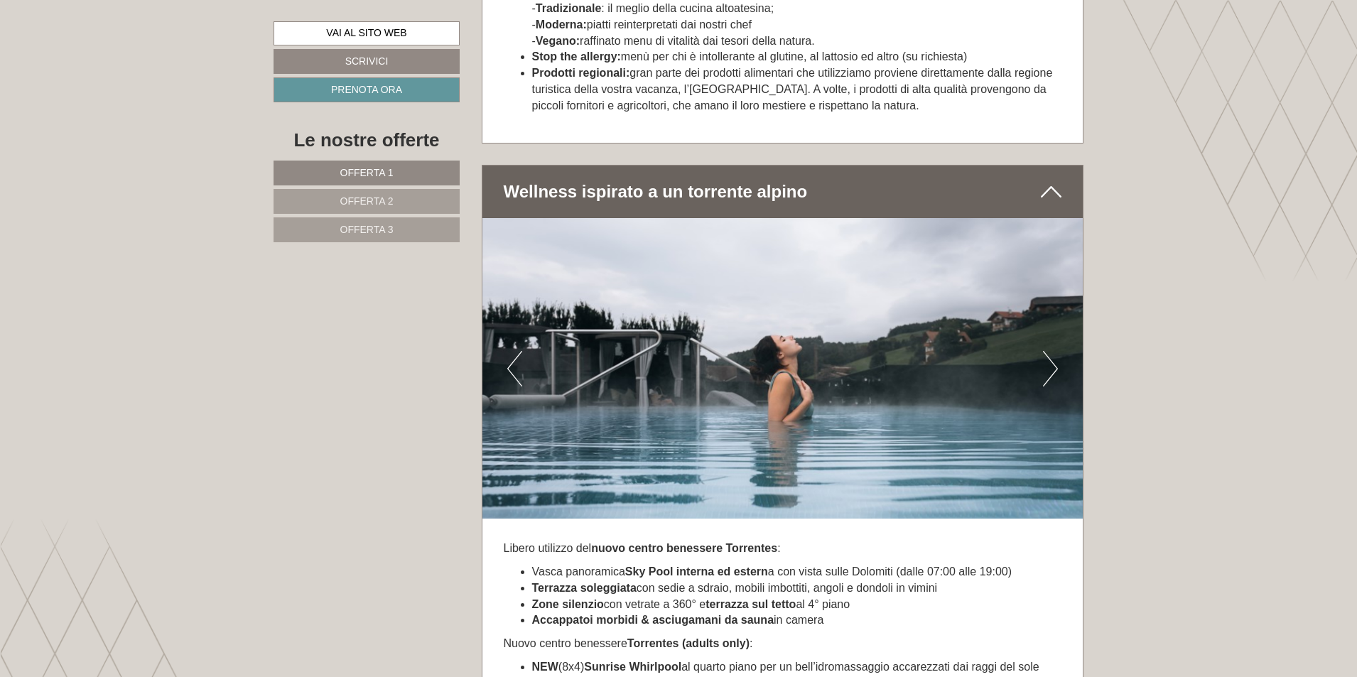
click at [1051, 351] on button "Next" at bounding box center [1050, 369] width 15 height 36
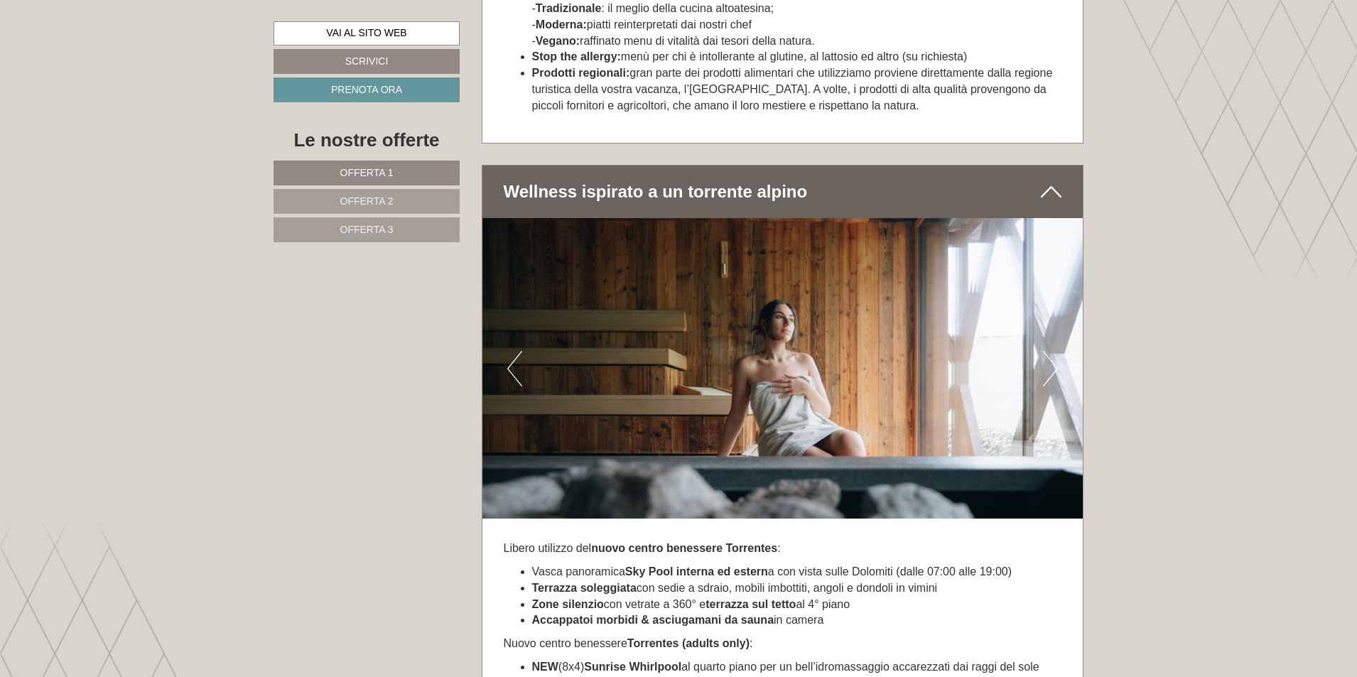
click at [1051, 351] on button "Next" at bounding box center [1050, 369] width 15 height 36
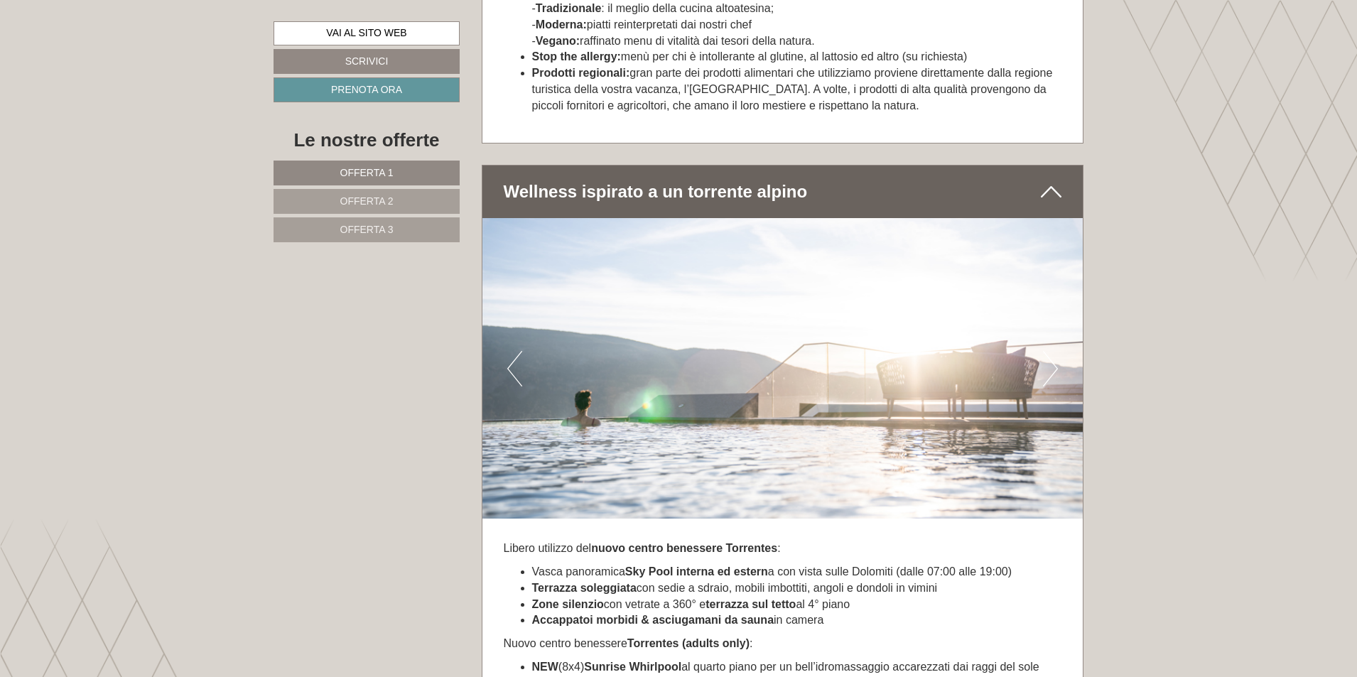
click at [1051, 351] on button "Next" at bounding box center [1050, 369] width 15 height 36
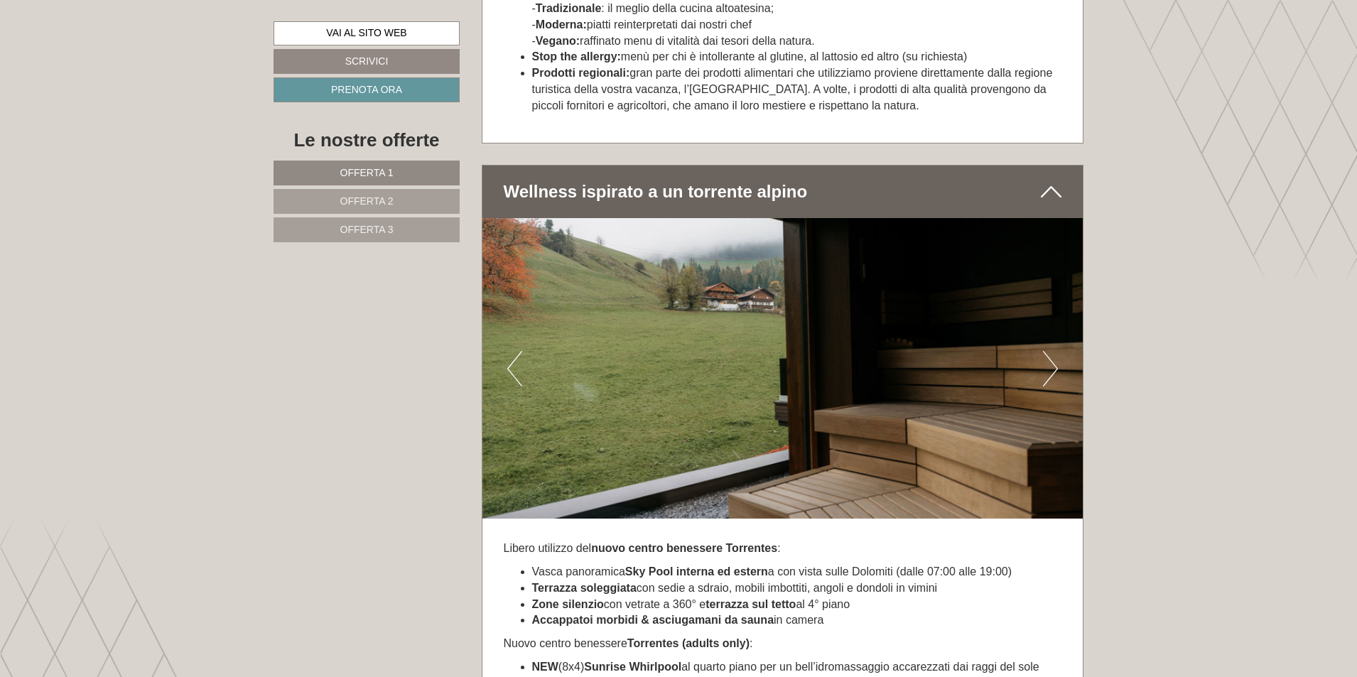
click at [1051, 351] on button "Next" at bounding box center [1050, 369] width 15 height 36
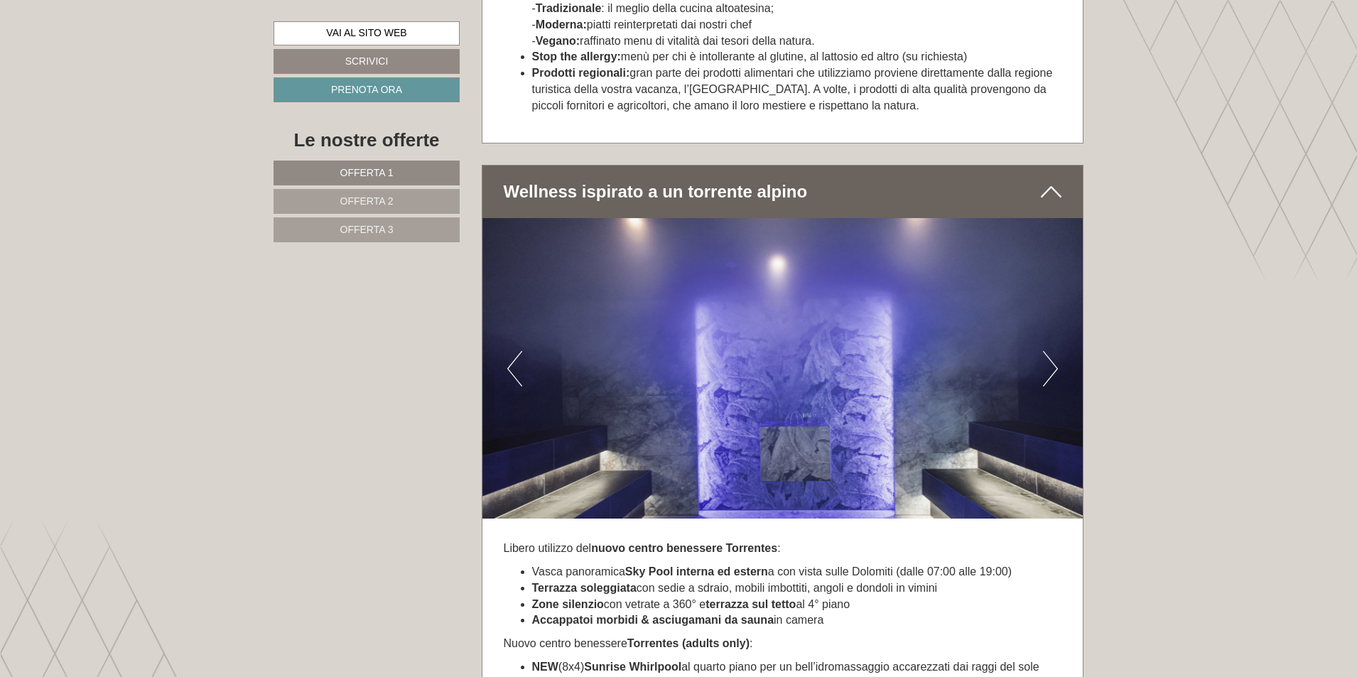
click at [1051, 351] on button "Next" at bounding box center [1050, 369] width 15 height 36
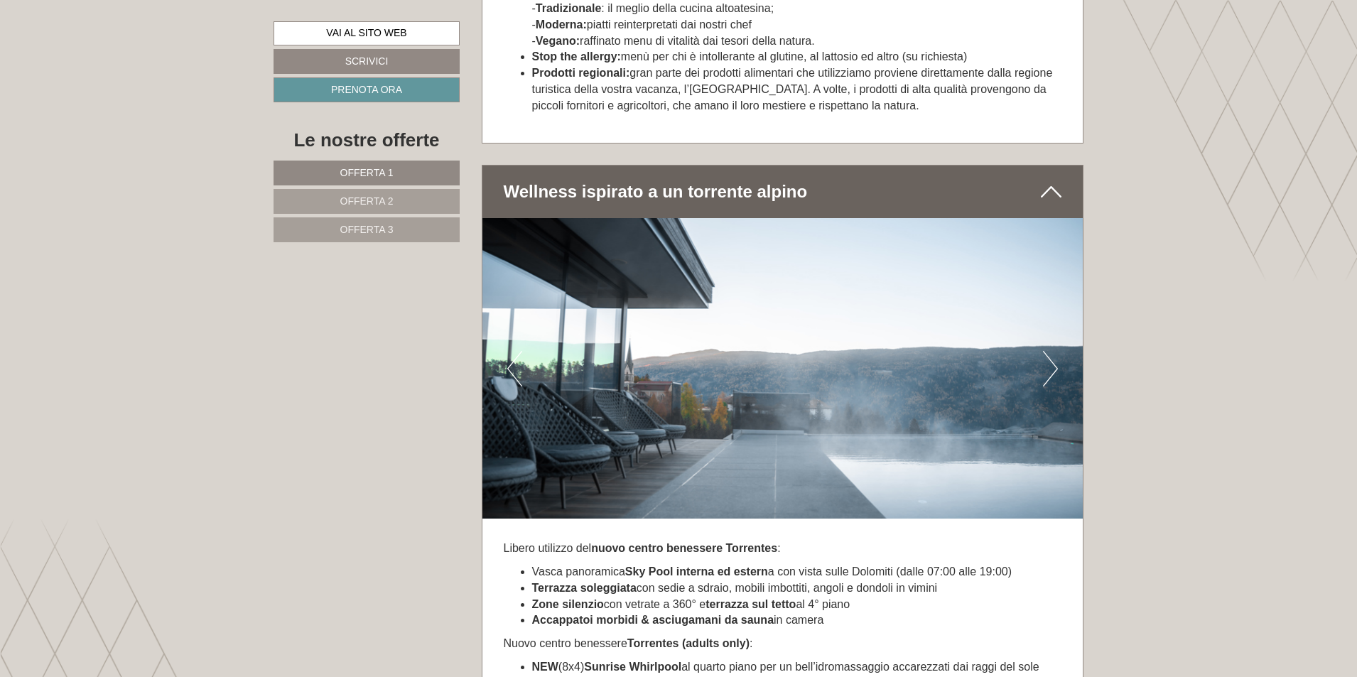
click at [1051, 351] on button "Next" at bounding box center [1050, 369] width 15 height 36
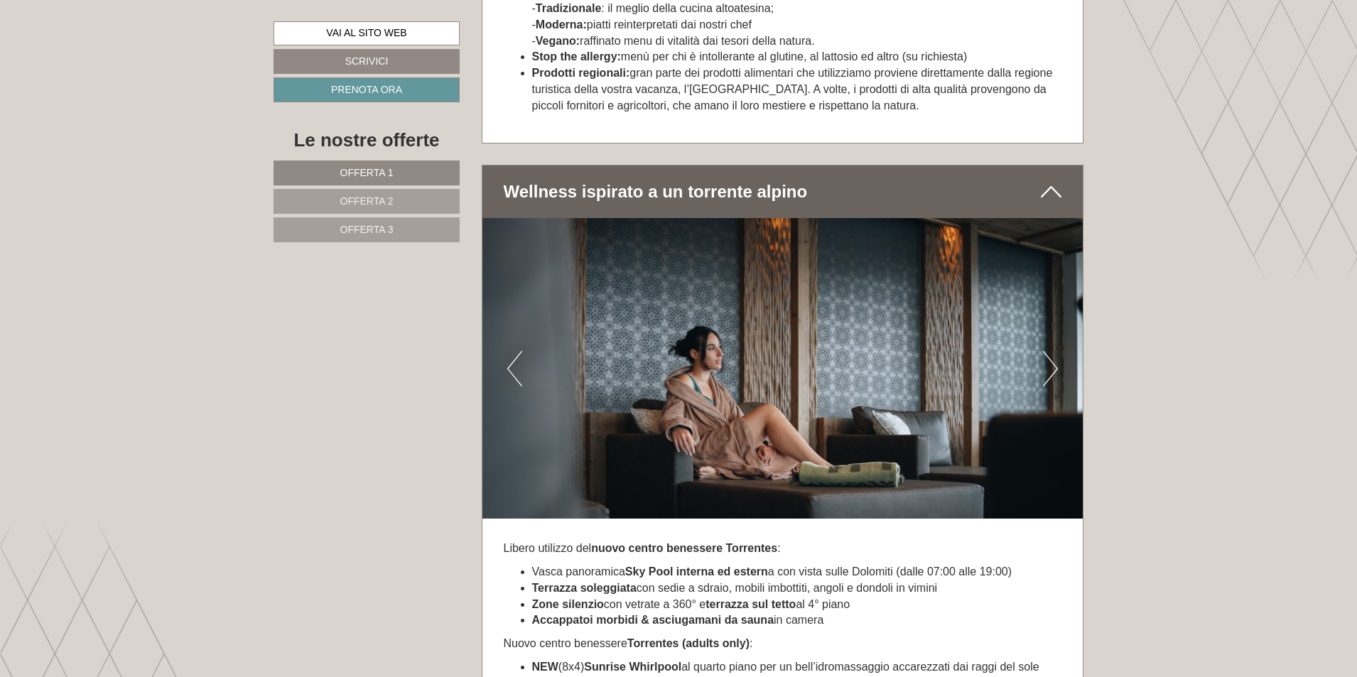
click at [1051, 351] on button "Next" at bounding box center [1050, 369] width 15 height 36
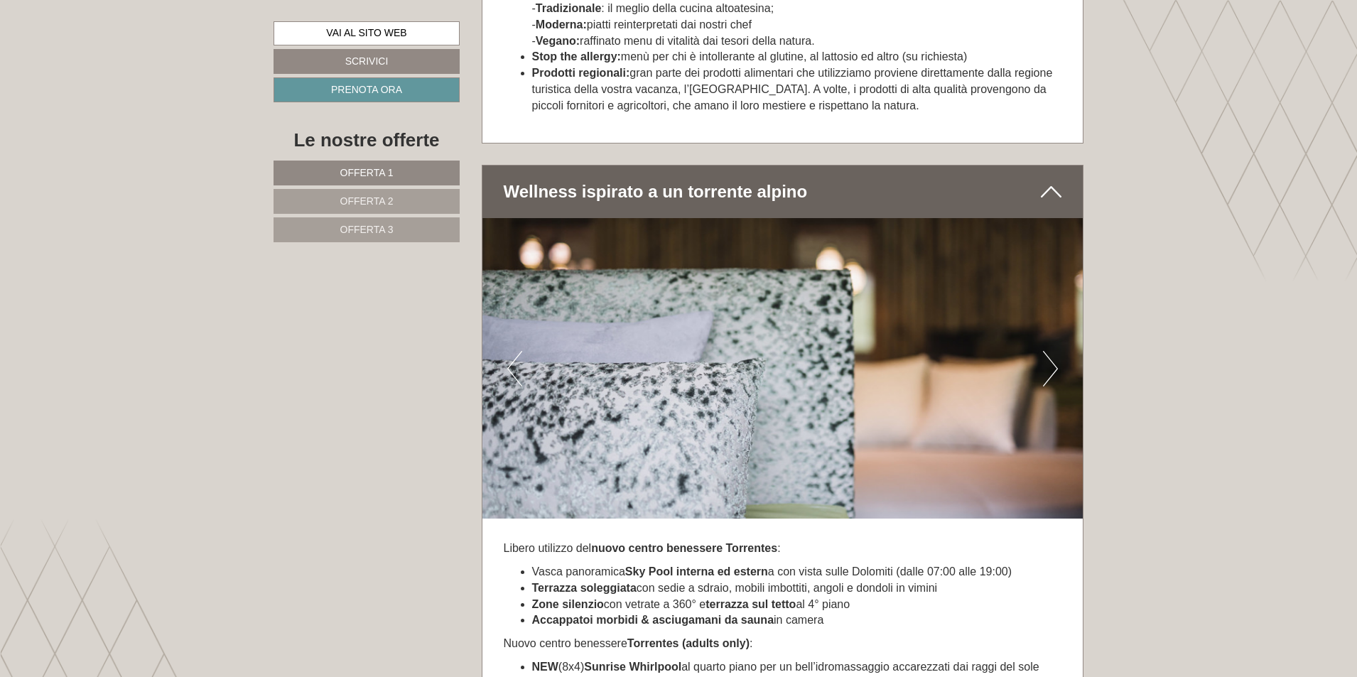
click at [1051, 351] on button "Next" at bounding box center [1050, 369] width 15 height 36
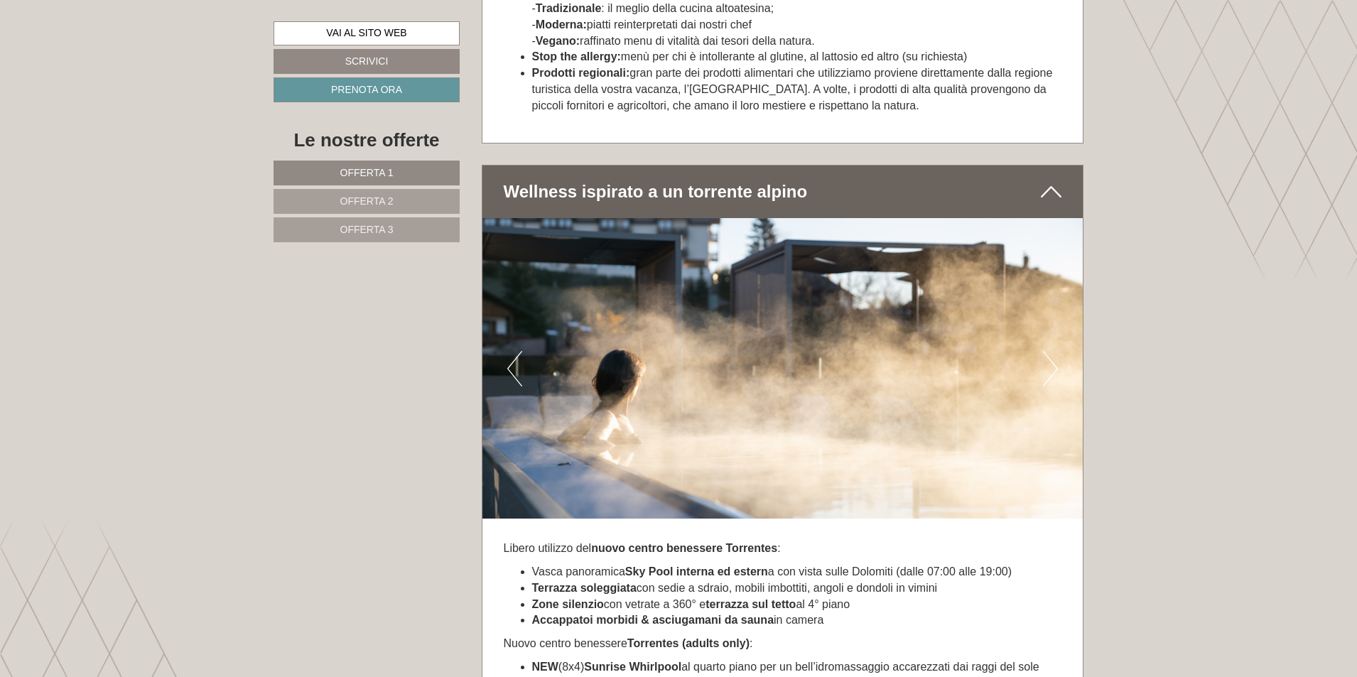
click at [1051, 351] on button "Next" at bounding box center [1050, 369] width 15 height 36
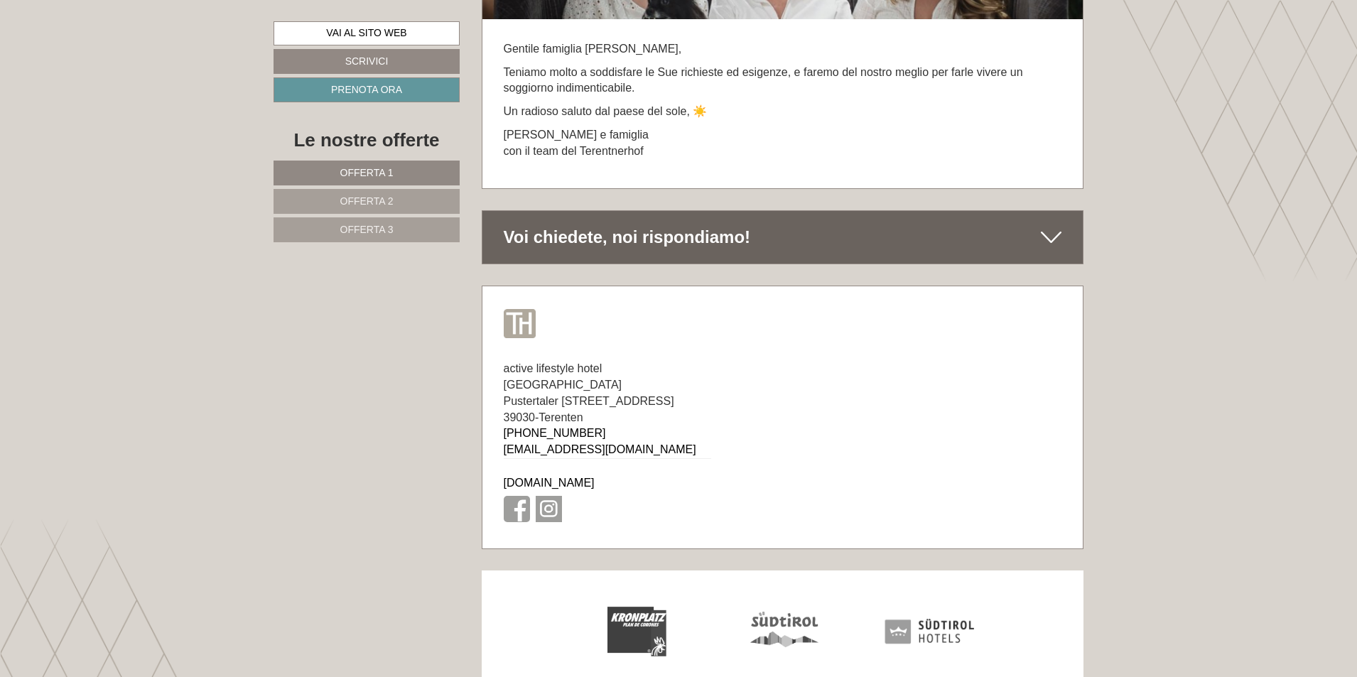
scroll to position [9158, 0]
